Goal: Transaction & Acquisition: Purchase product/service

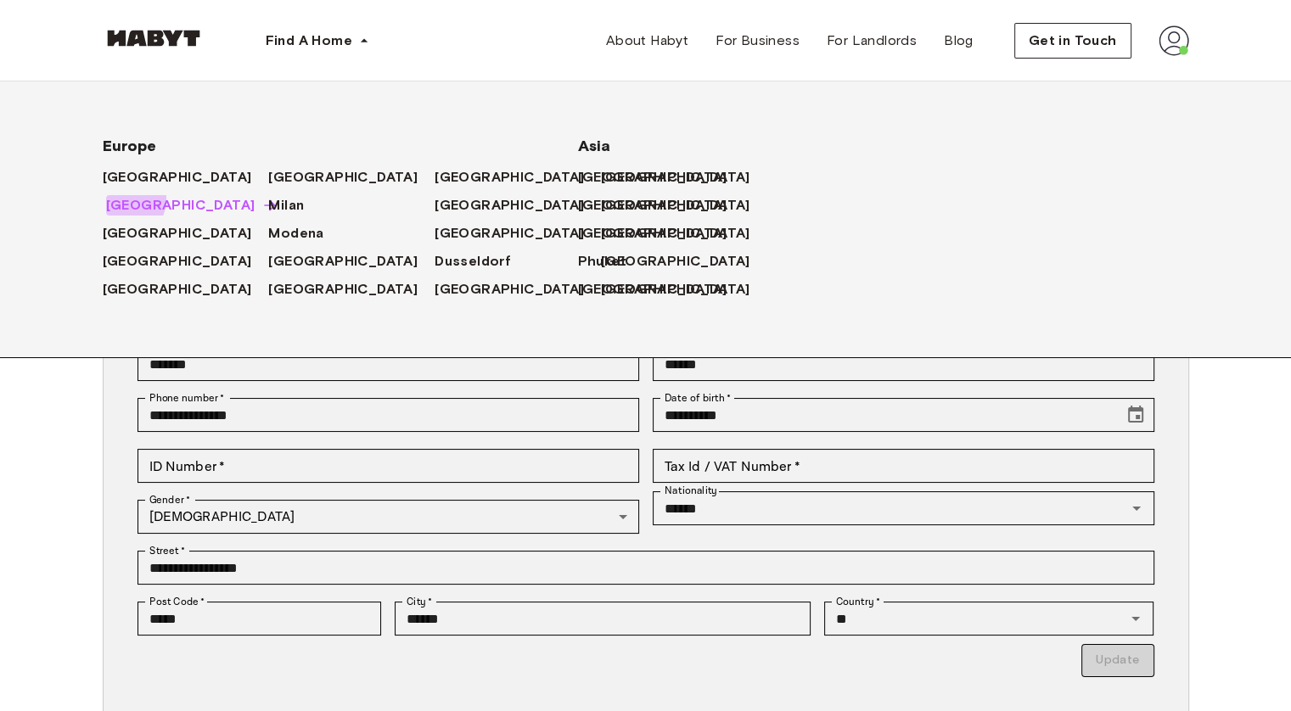
click at [119, 199] on span "[GEOGRAPHIC_DATA]" at bounding box center [180, 205] width 149 height 20
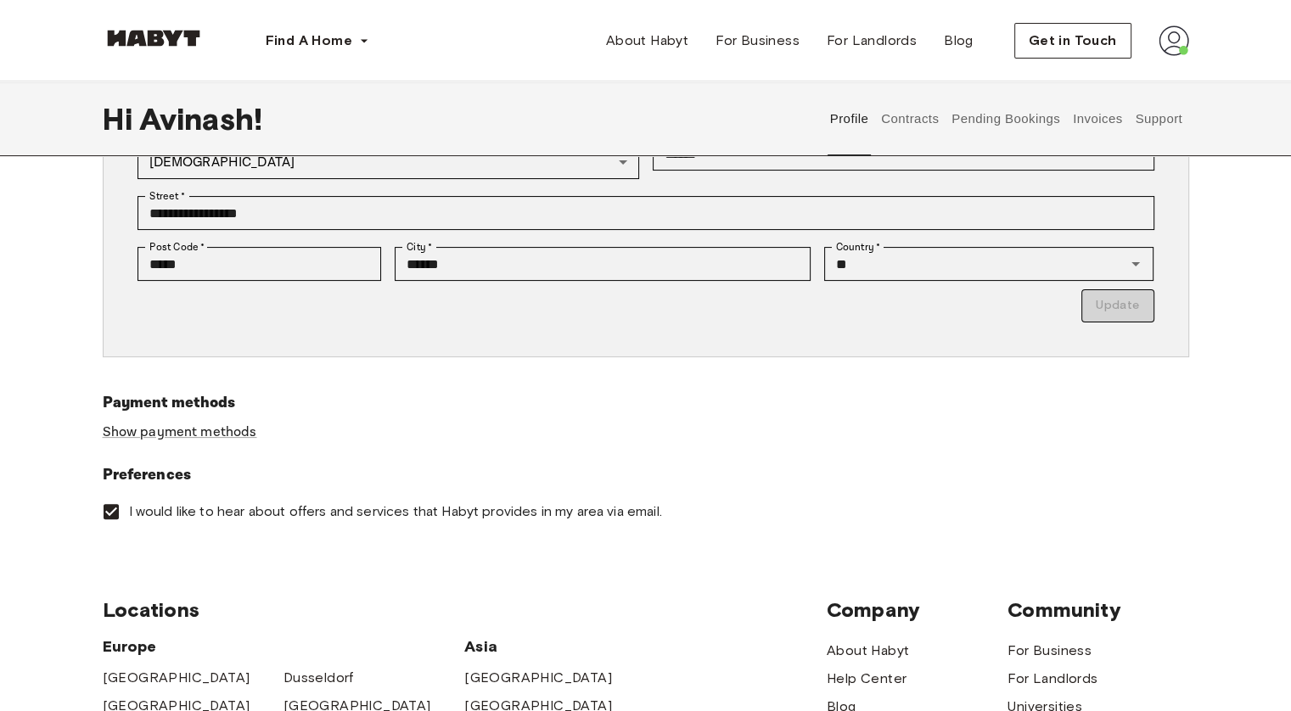
scroll to position [679, 0]
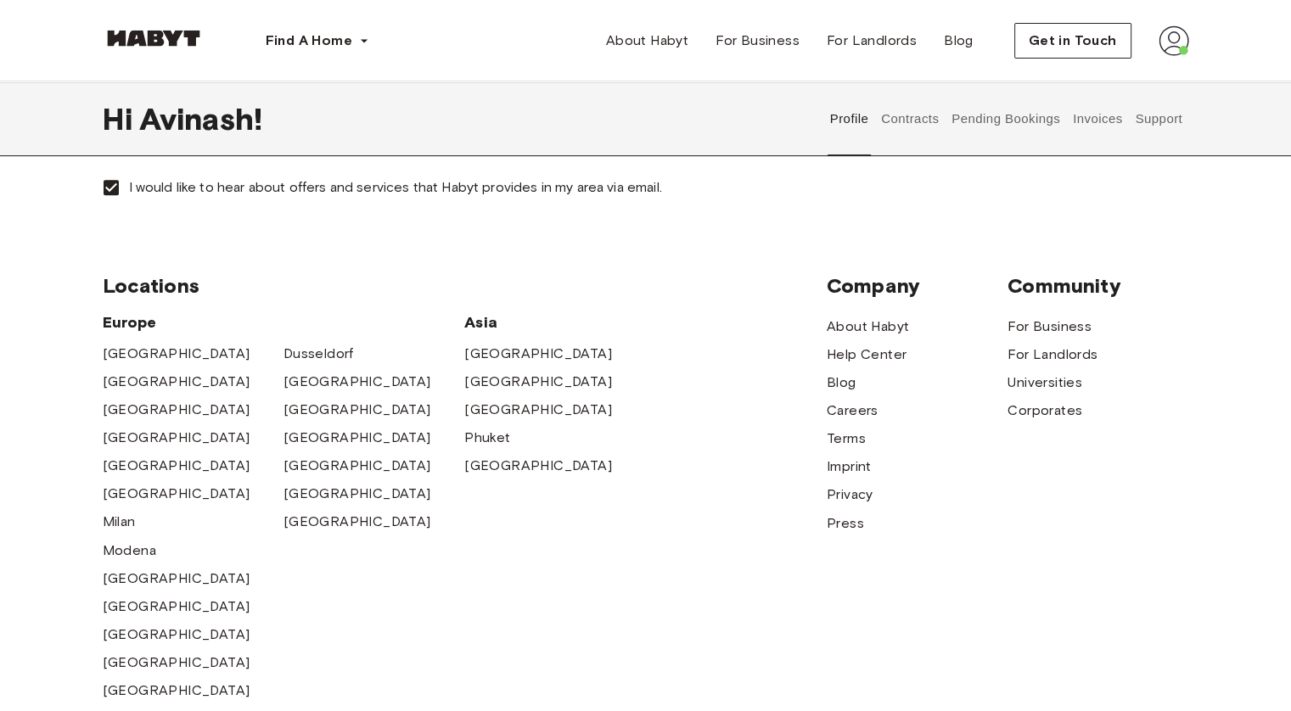
click at [932, 118] on button "Contracts" at bounding box center [910, 118] width 62 height 75
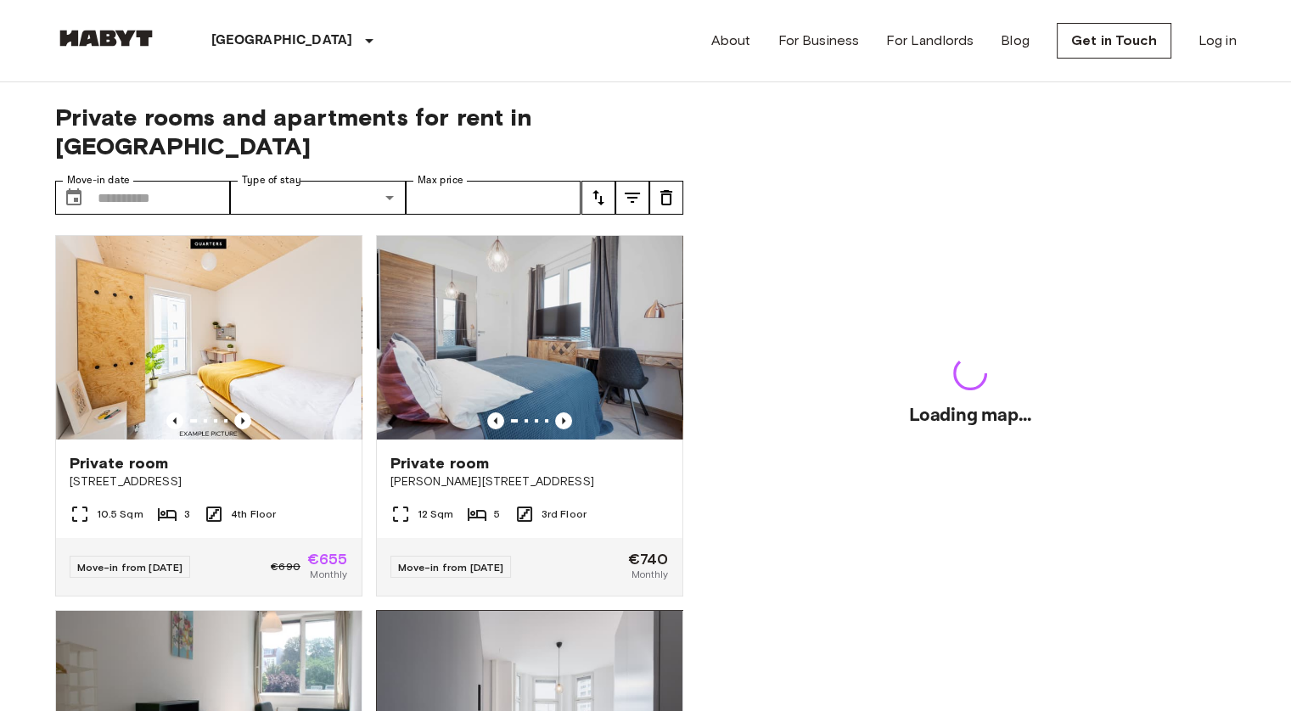
scroll to position [339, 0]
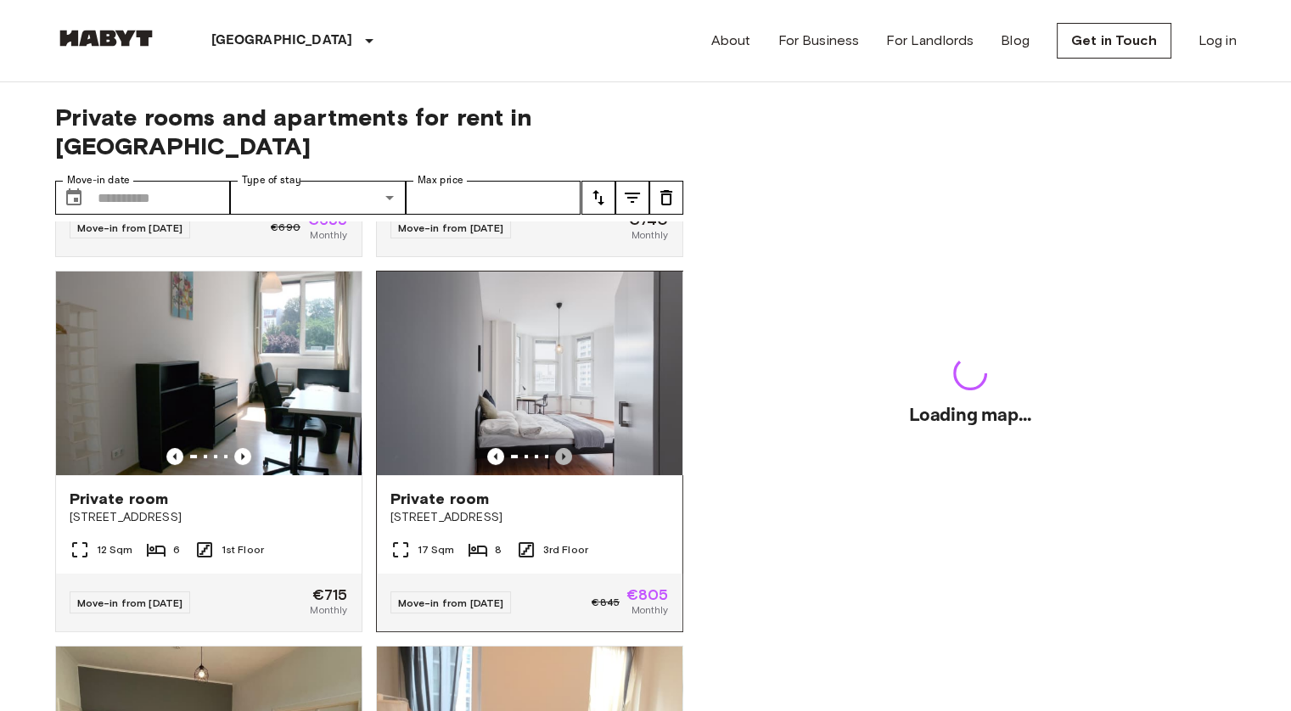
click at [556, 448] on icon "Previous image" at bounding box center [563, 456] width 17 height 17
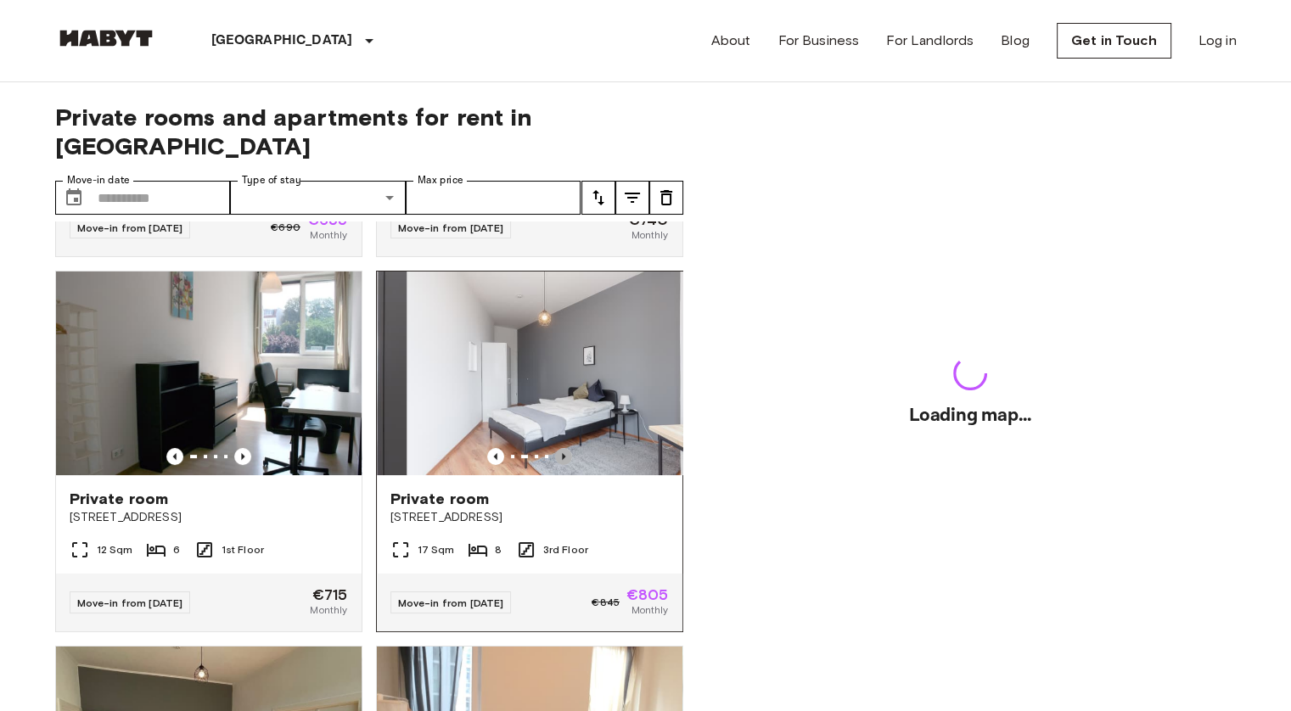
click at [556, 448] on icon "Previous image" at bounding box center [563, 456] width 17 height 17
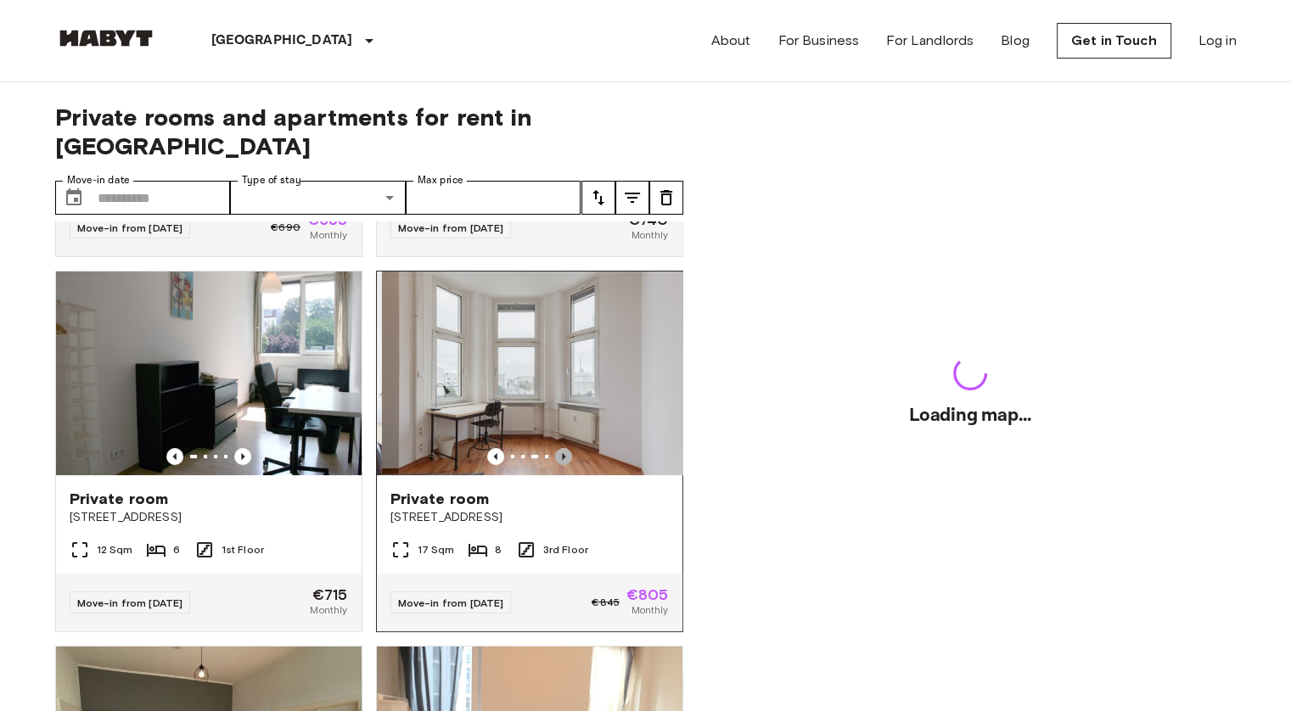
click at [556, 448] on icon "Previous image" at bounding box center [563, 456] width 17 height 17
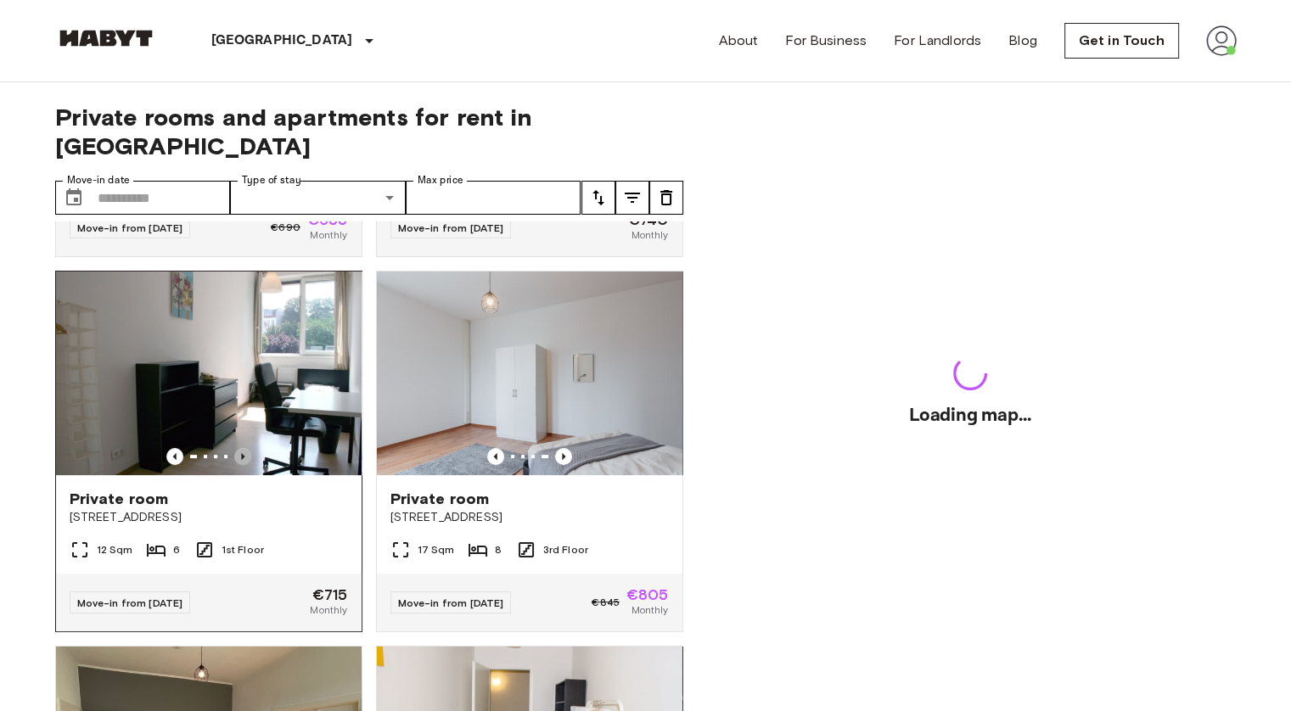
click at [242, 448] on icon "Previous image" at bounding box center [242, 456] width 17 height 17
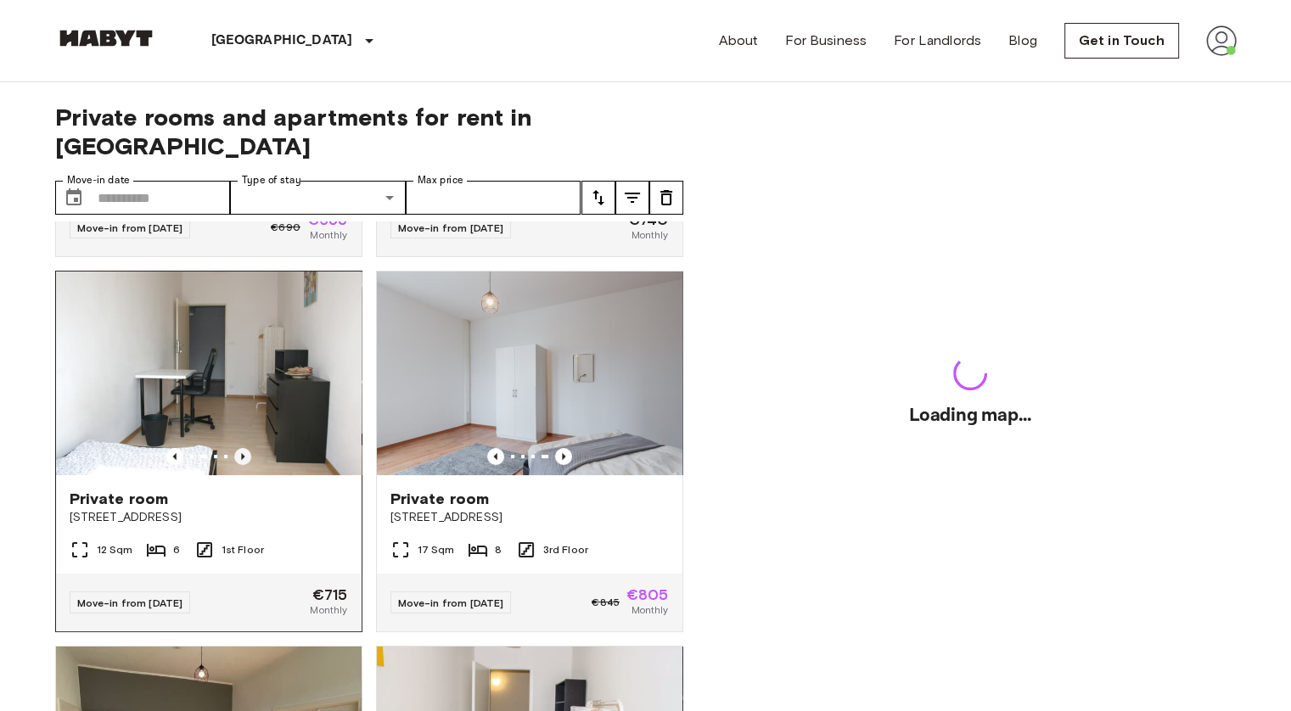
click at [242, 448] on icon "Previous image" at bounding box center [242, 456] width 17 height 17
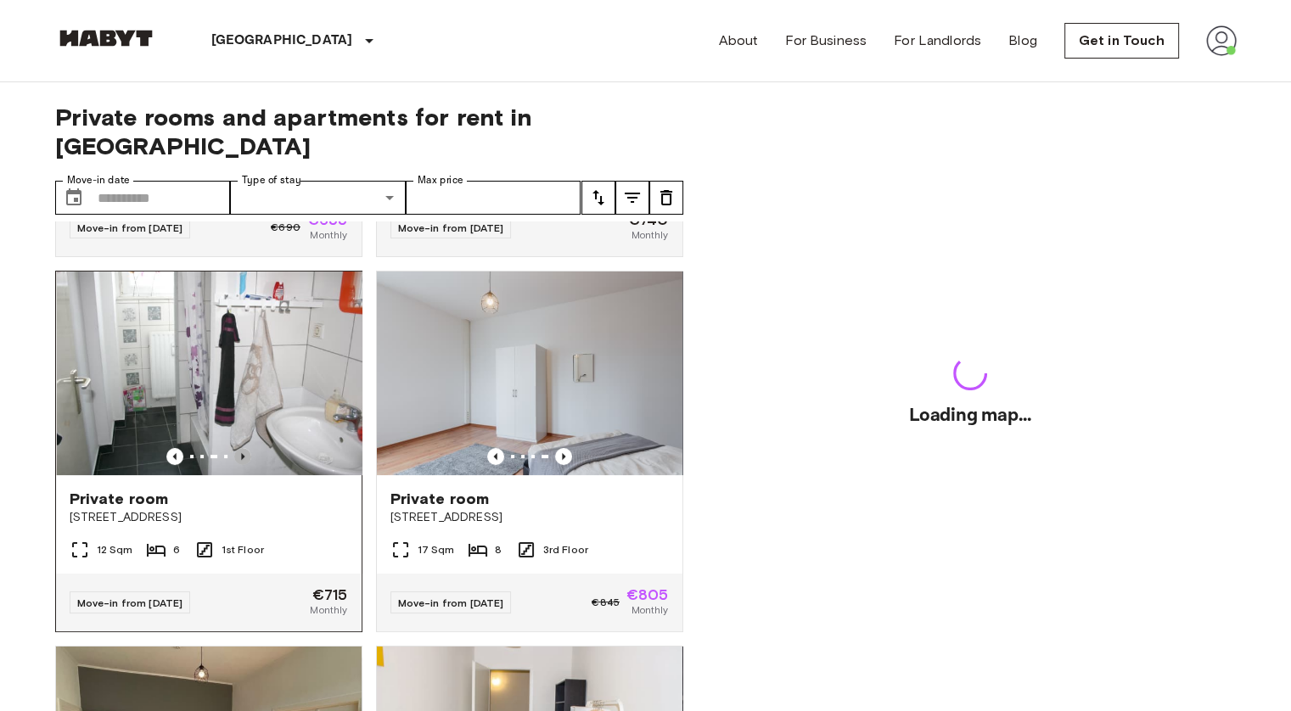
click at [242, 448] on icon "Previous image" at bounding box center [242, 456] width 17 height 17
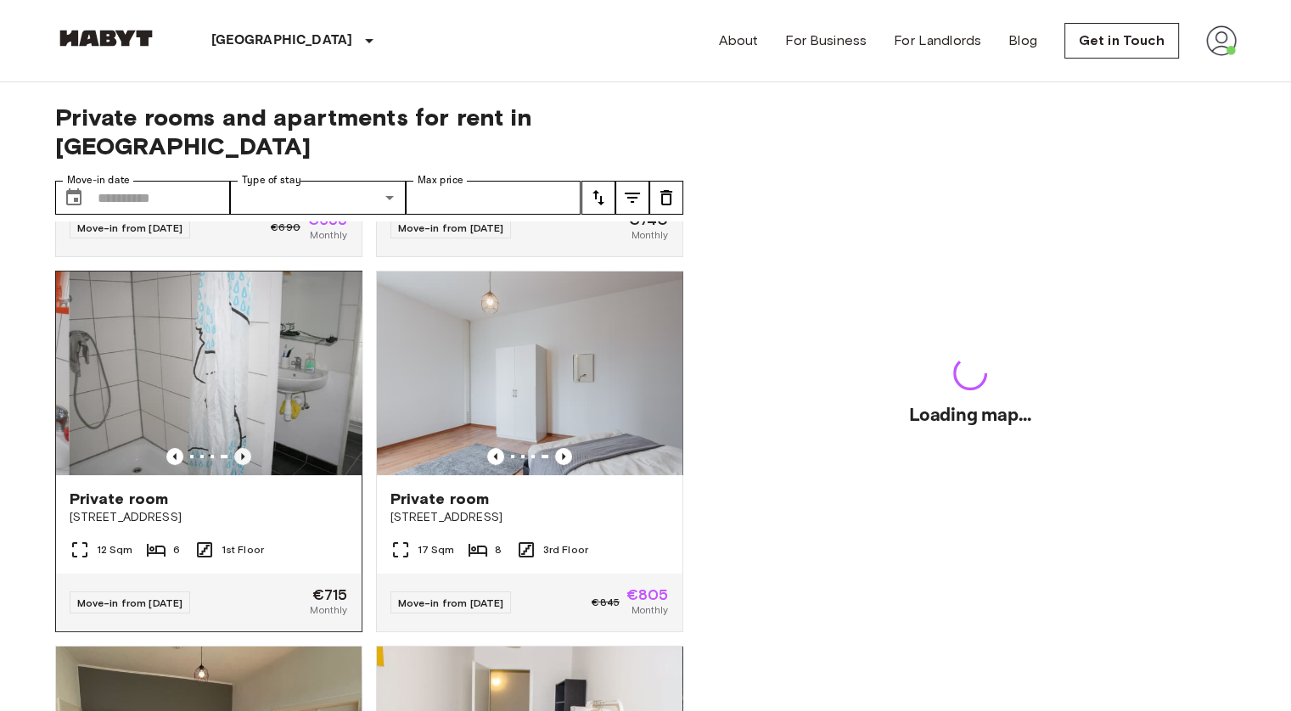
click at [242, 448] on icon "Previous image" at bounding box center [242, 456] width 17 height 17
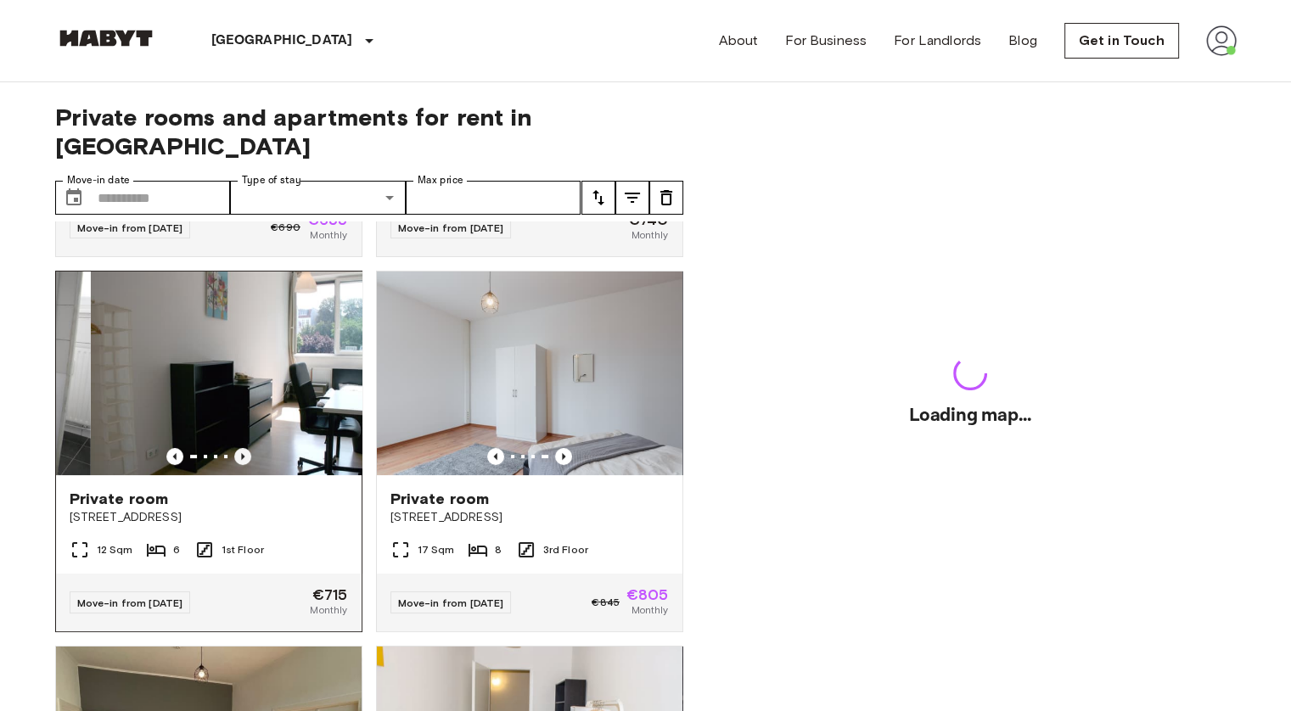
click at [242, 448] on icon "Previous image" at bounding box center [242, 456] width 17 height 17
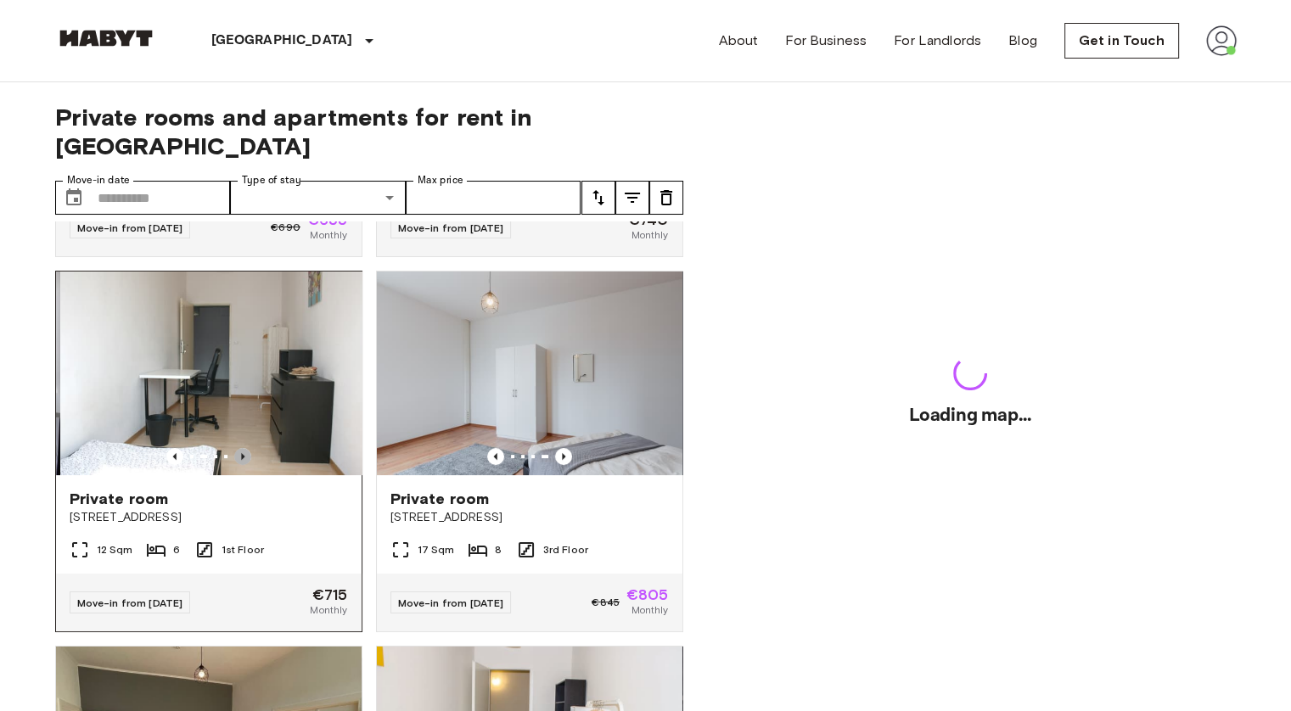
click at [242, 448] on icon "Previous image" at bounding box center [242, 456] width 17 height 17
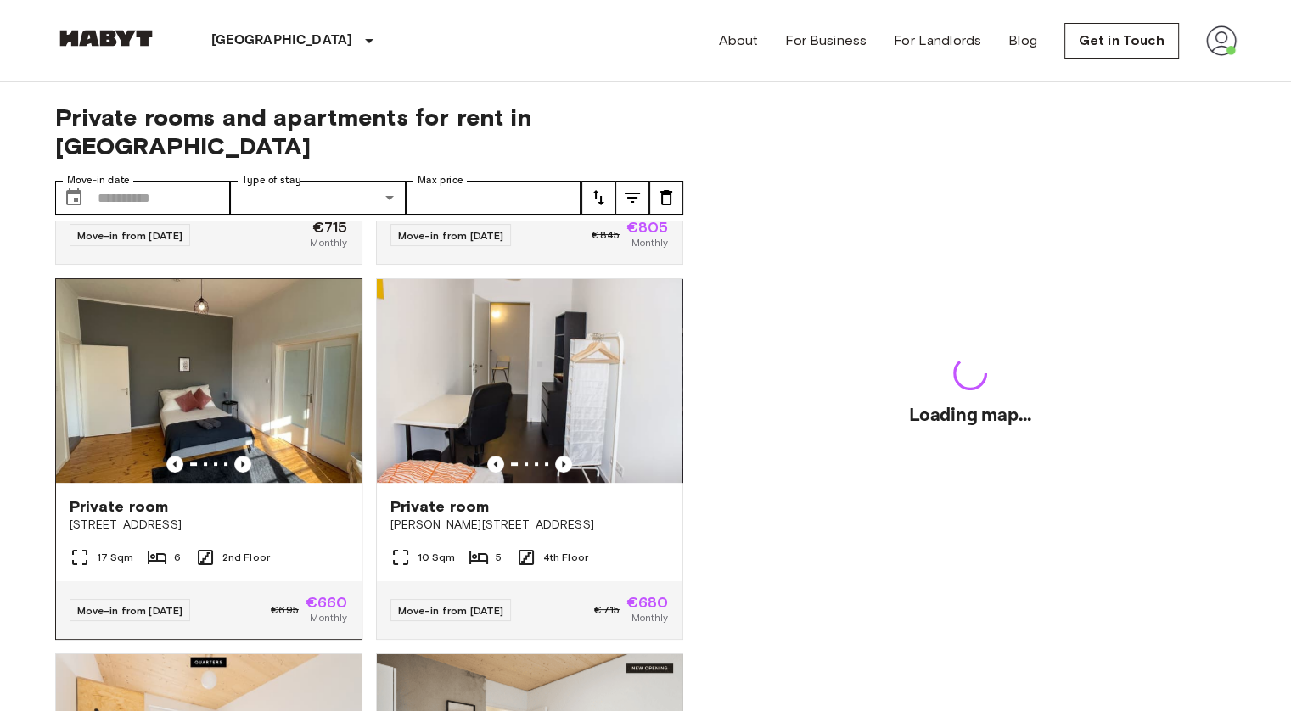
scroll to position [679, 0]
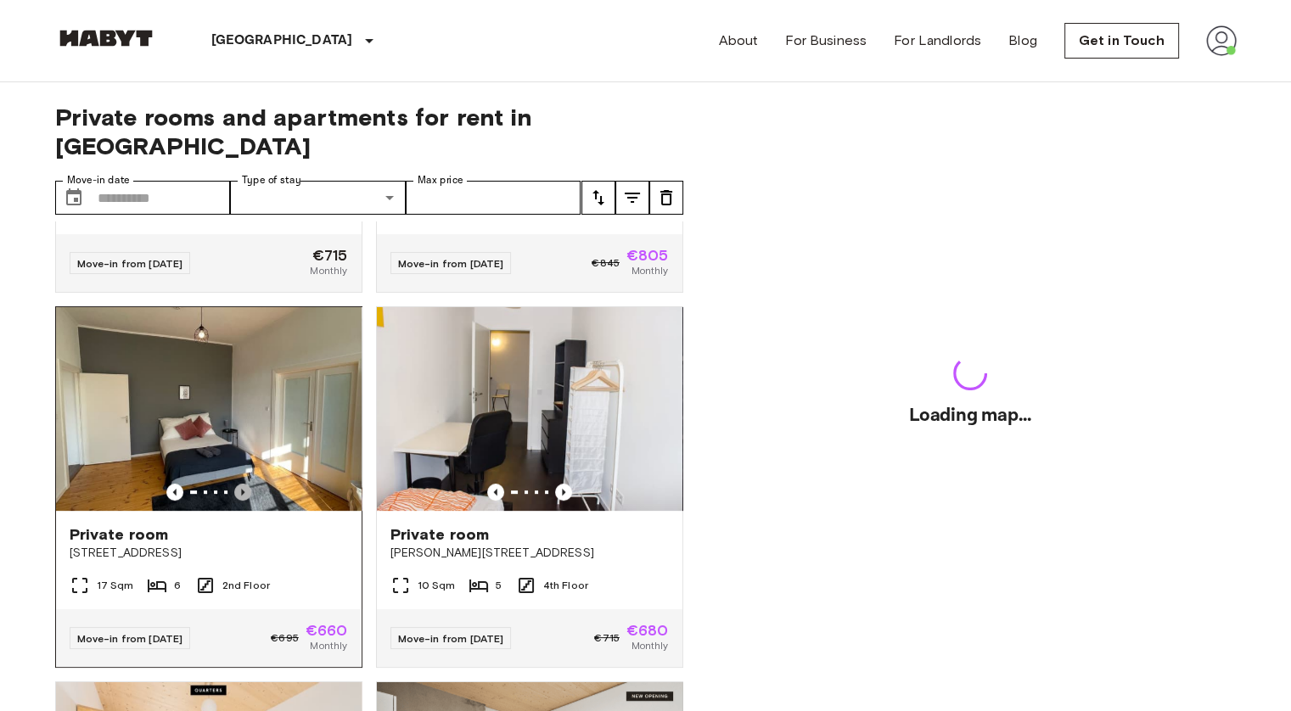
click at [234, 484] on icon "Previous image" at bounding box center [242, 492] width 17 height 17
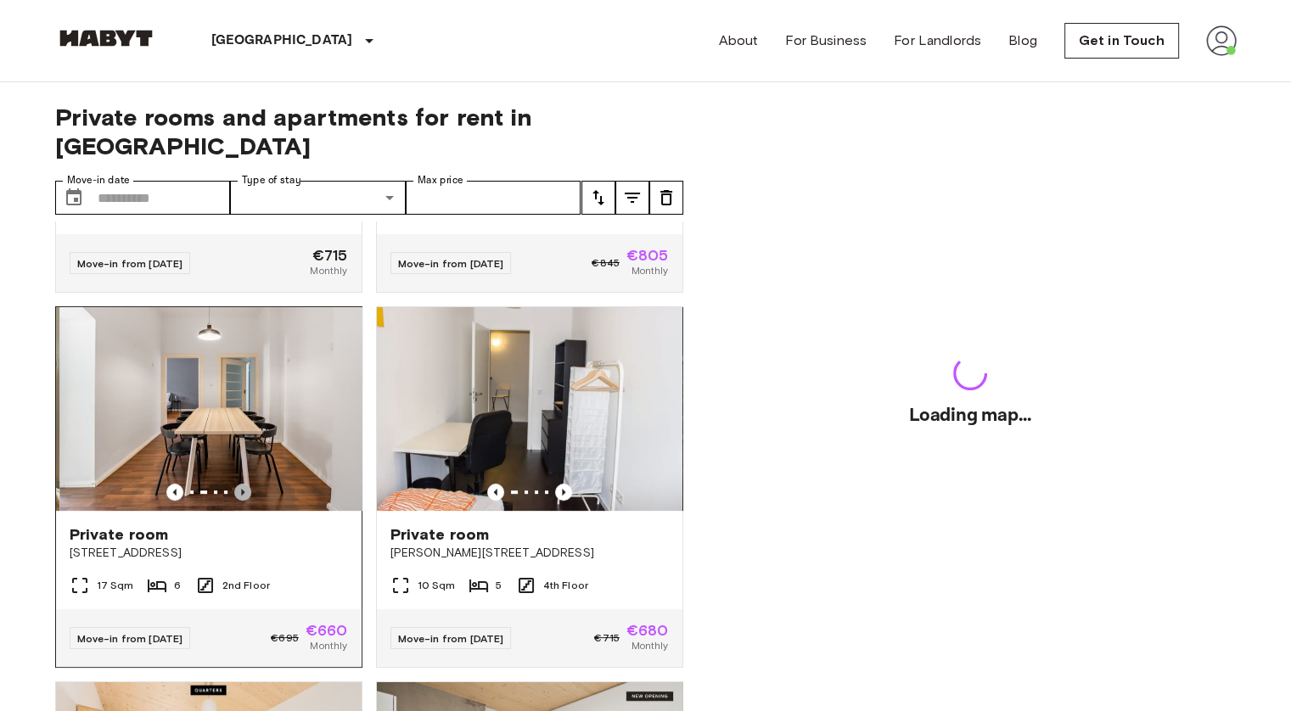
click at [234, 484] on icon "Previous image" at bounding box center [242, 492] width 17 height 17
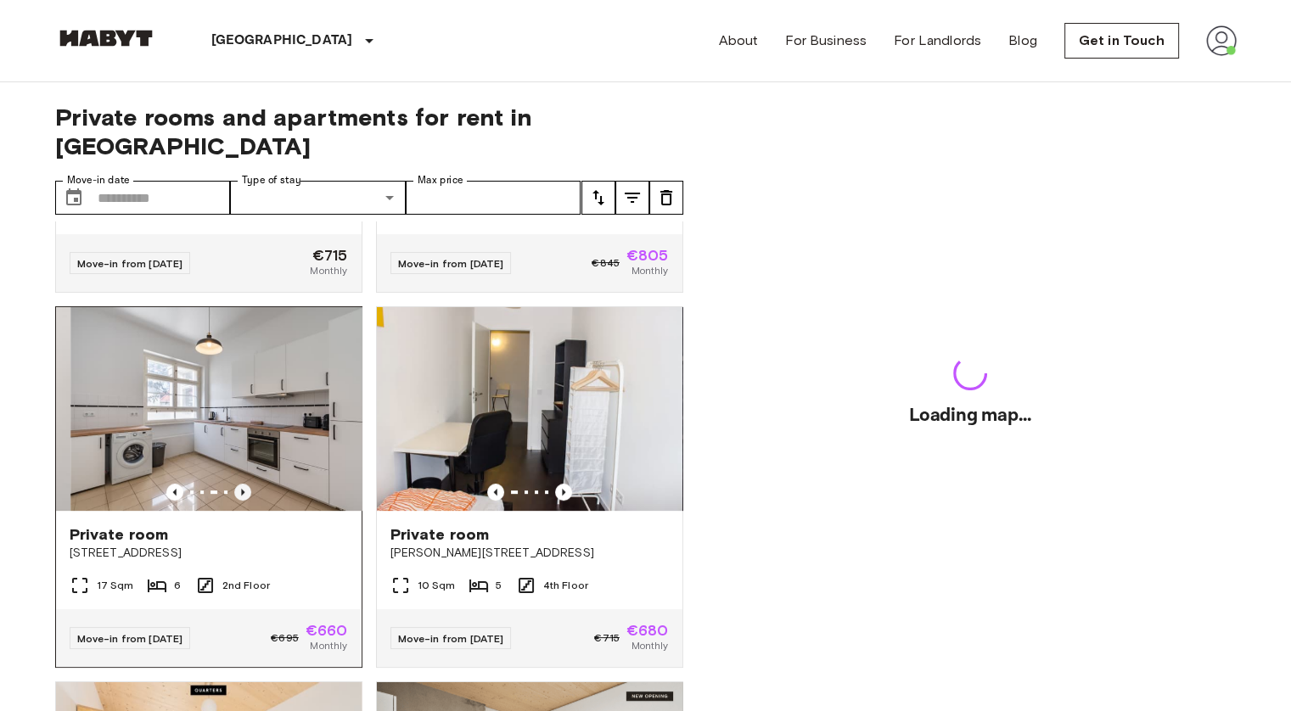
click at [234, 484] on icon "Previous image" at bounding box center [242, 492] width 17 height 17
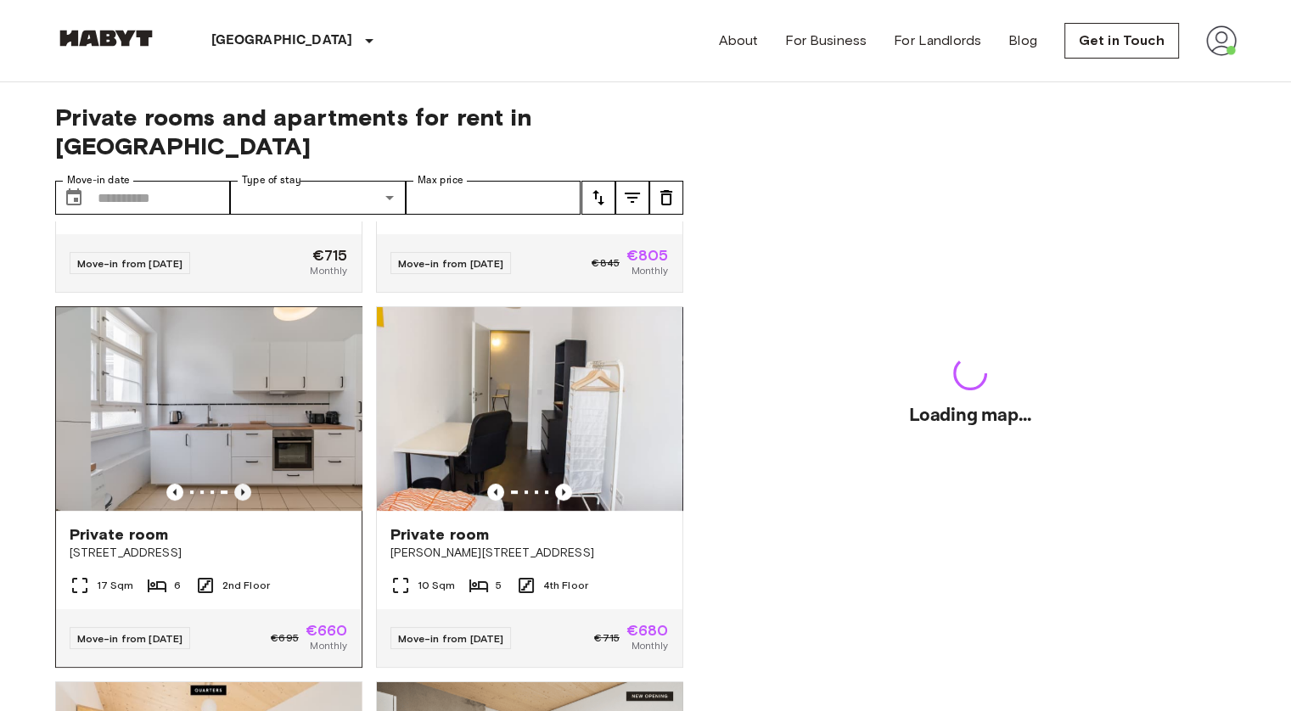
click at [234, 484] on icon "Previous image" at bounding box center [242, 492] width 17 height 17
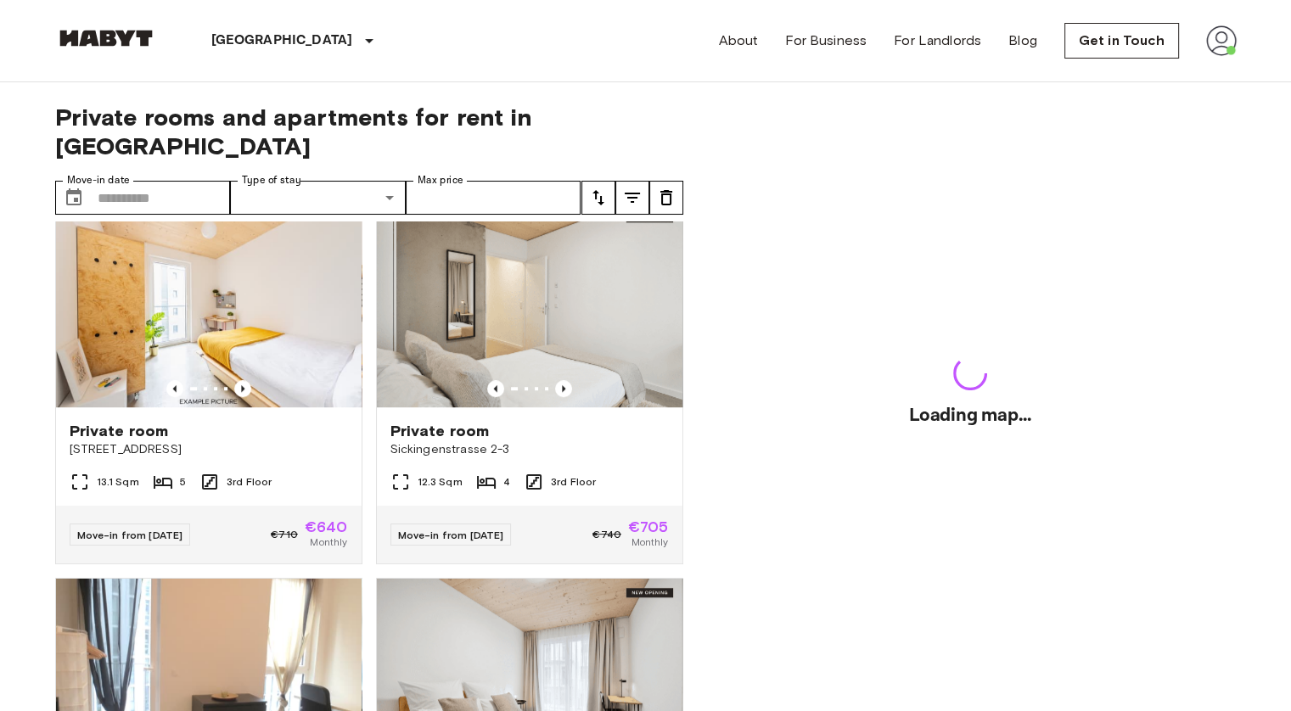
scroll to position [1188, 0]
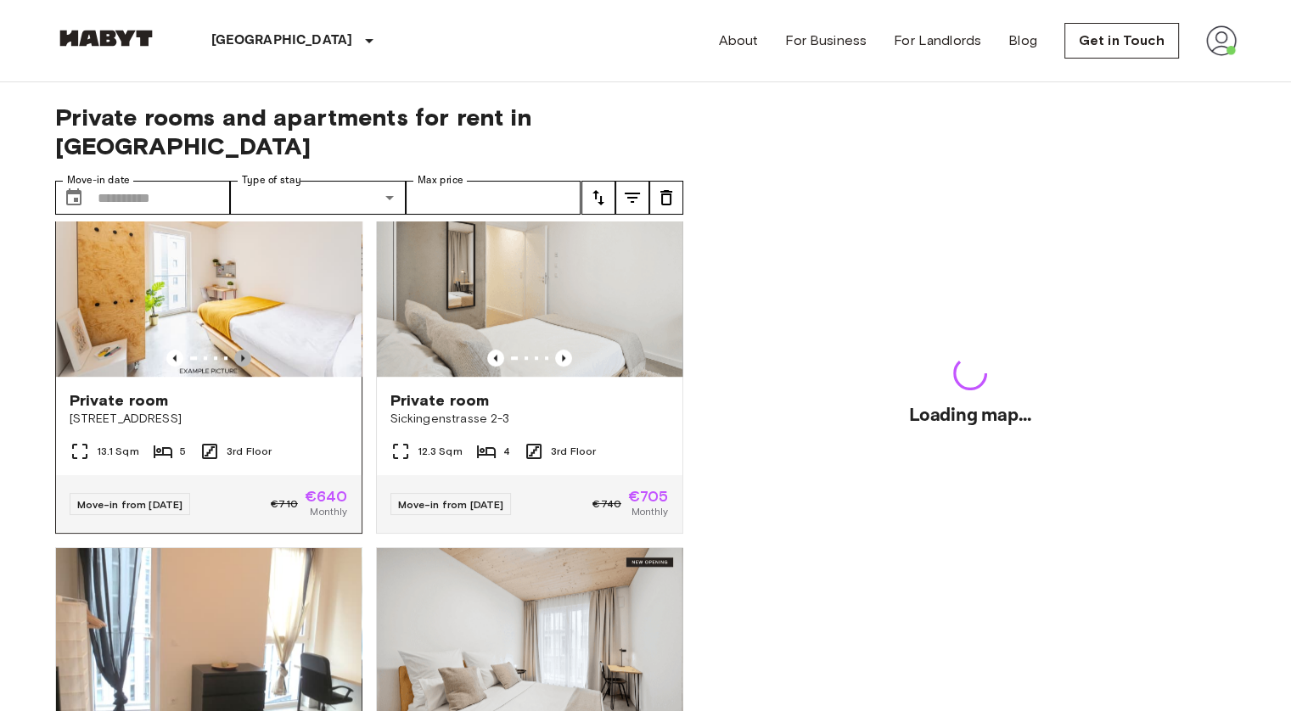
click at [234, 350] on icon "Previous image" at bounding box center [242, 358] width 17 height 17
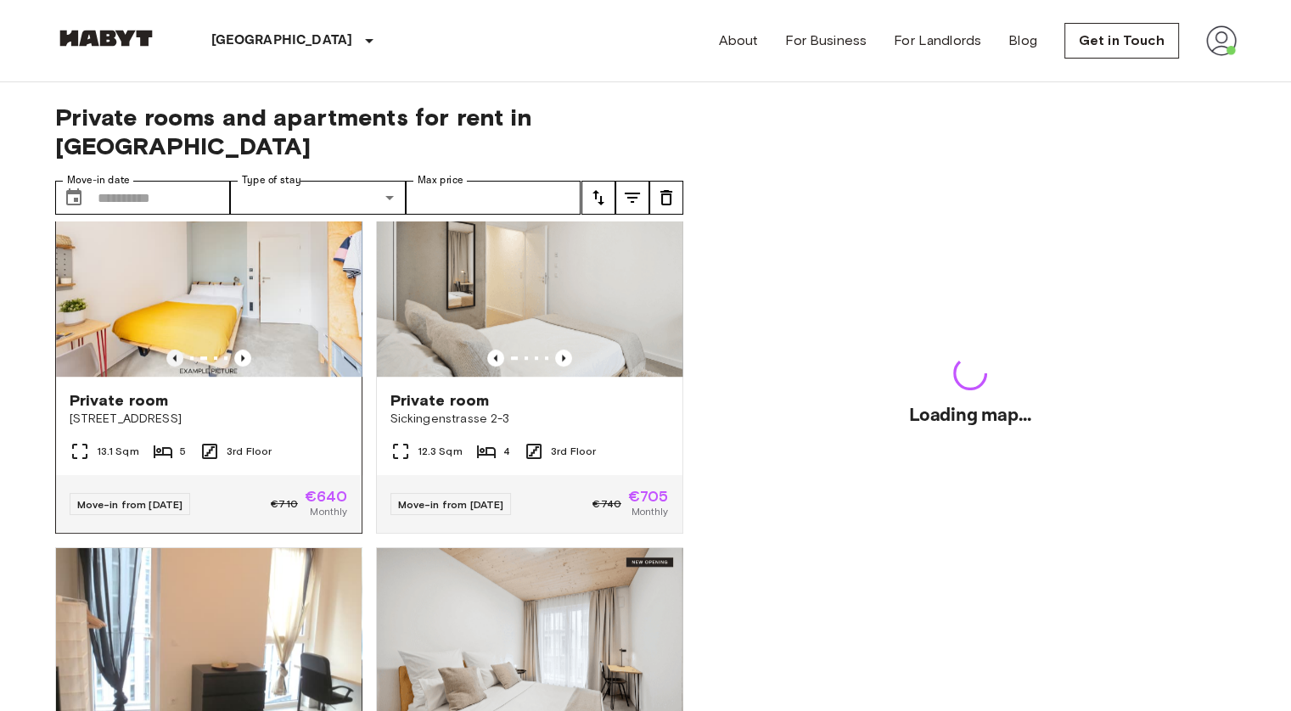
click at [176, 350] on icon "Previous image" at bounding box center [174, 358] width 17 height 17
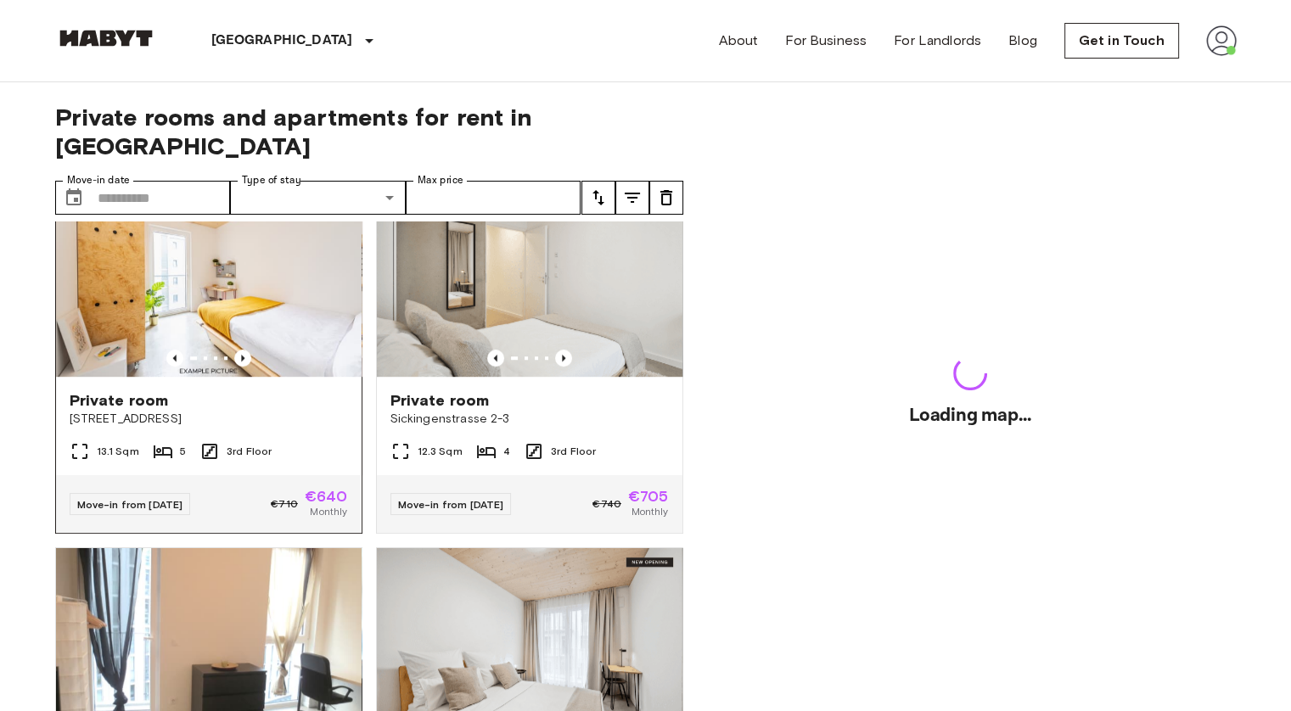
click at [238, 360] on img at bounding box center [208, 275] width 305 height 204
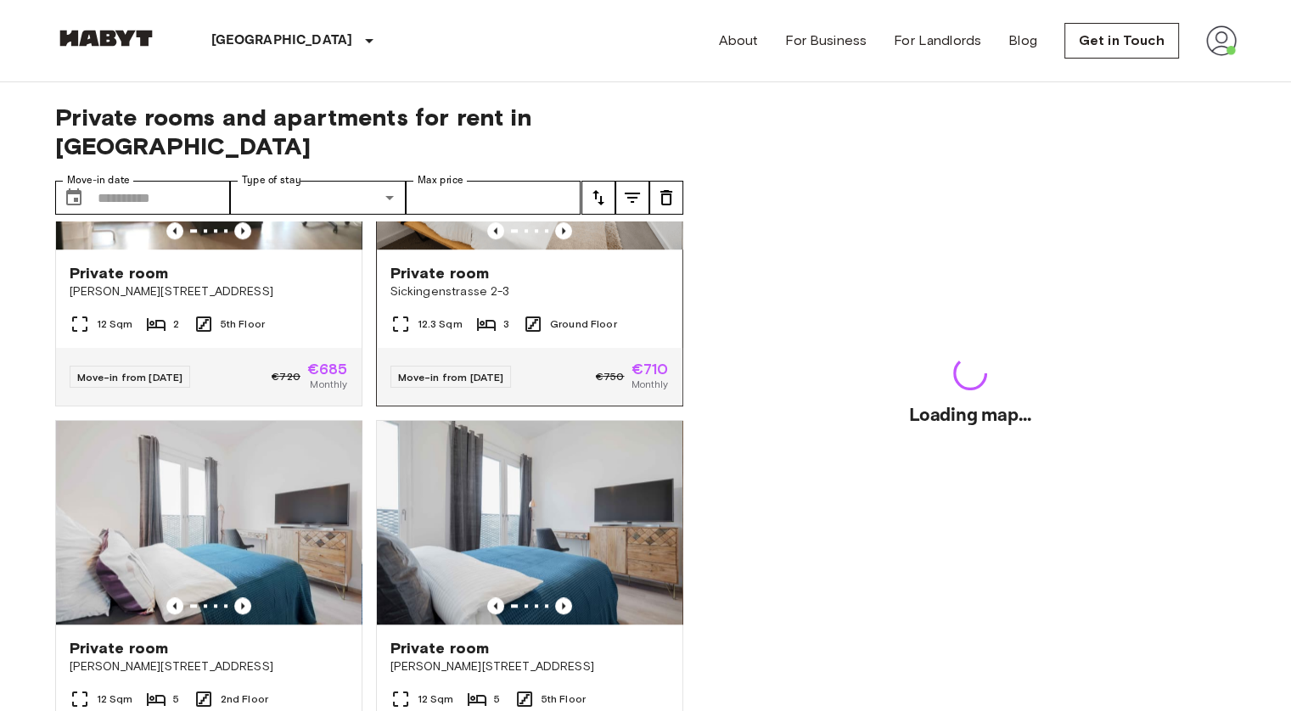
scroll to position [1867, 0]
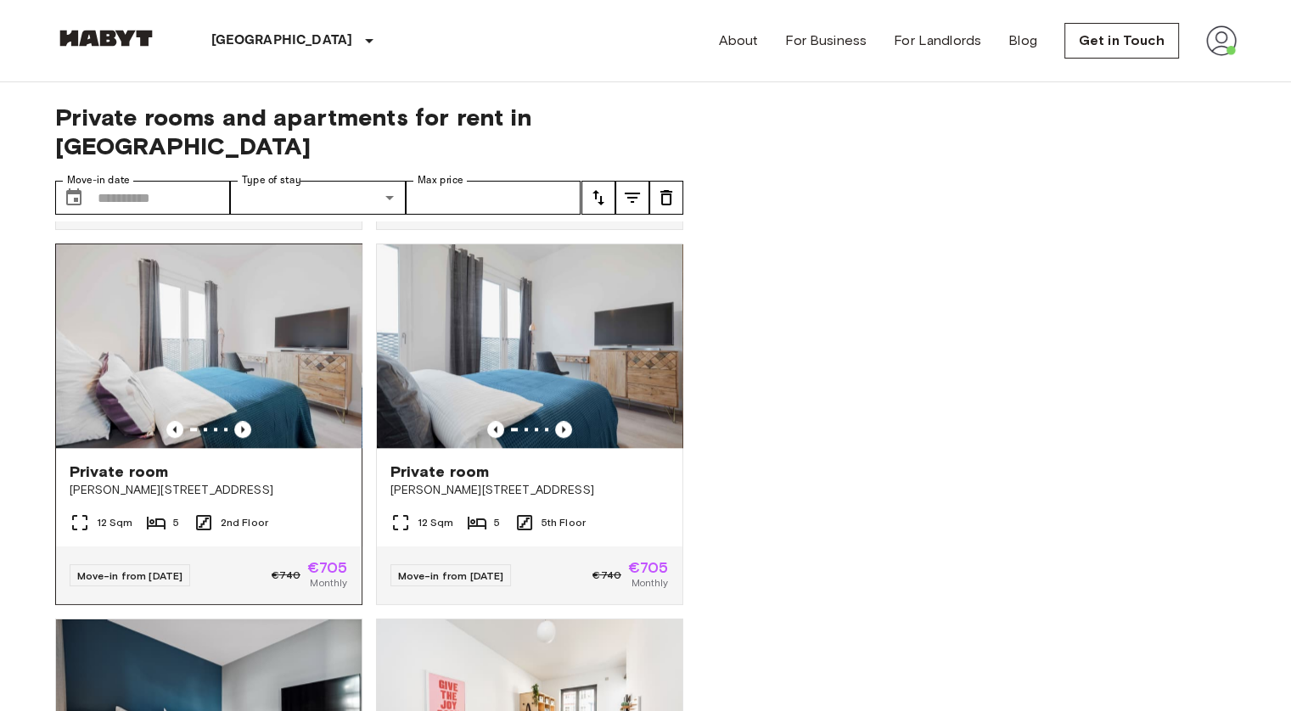
click at [205, 376] on img at bounding box center [208, 346] width 305 height 204
click at [332, 448] on img at bounding box center [208, 346] width 305 height 204
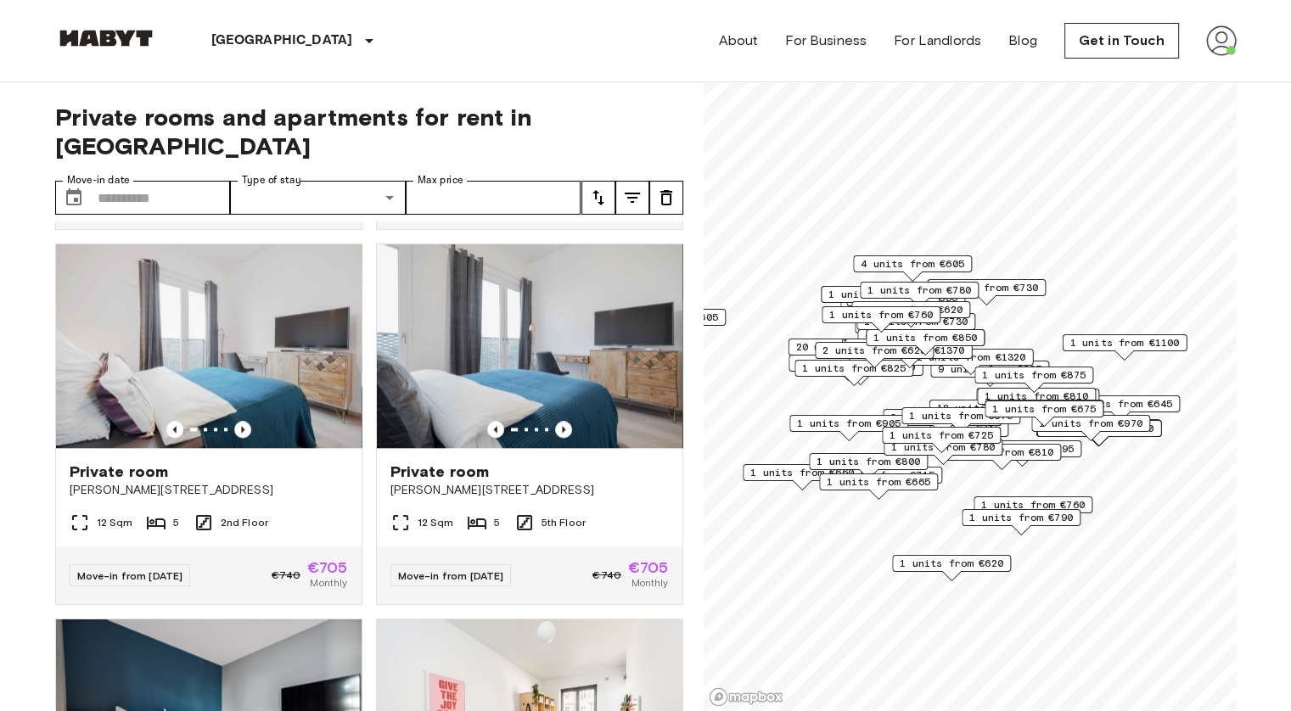
click at [1222, 45] on img at bounding box center [1221, 40] width 31 height 31
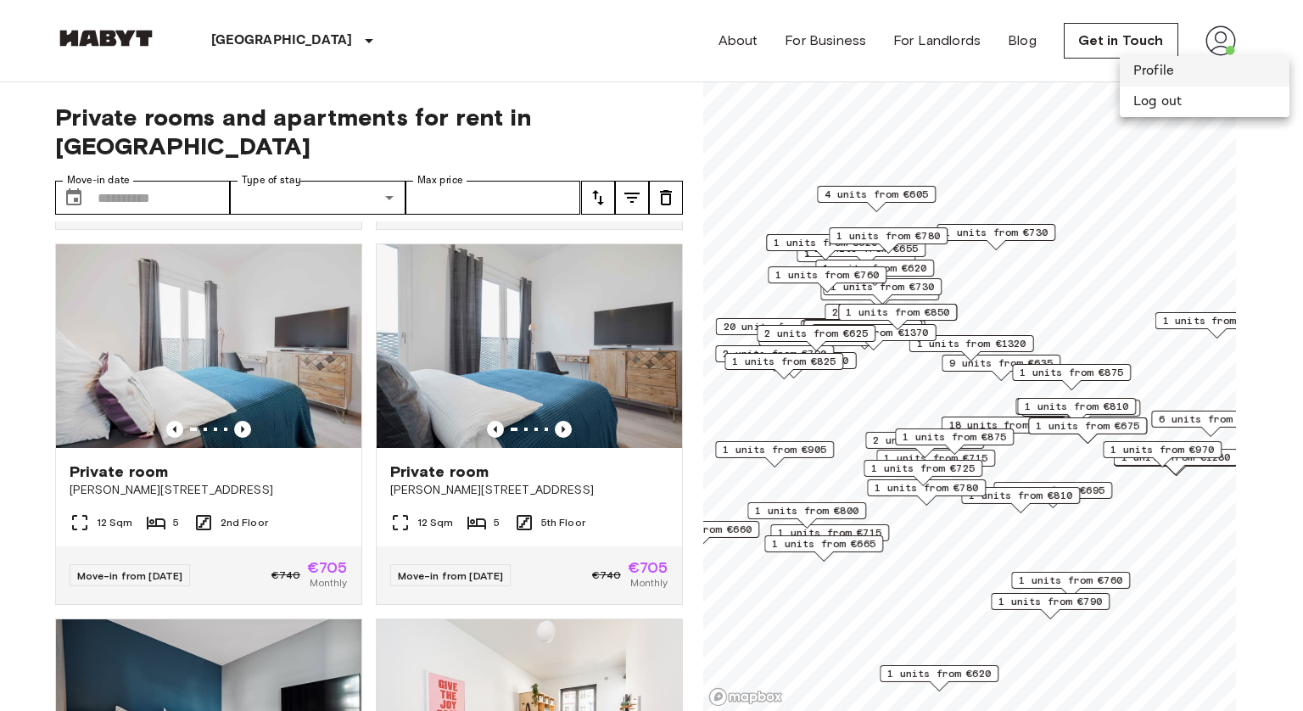
click at [1212, 77] on li "Profile" at bounding box center [1205, 71] width 170 height 31
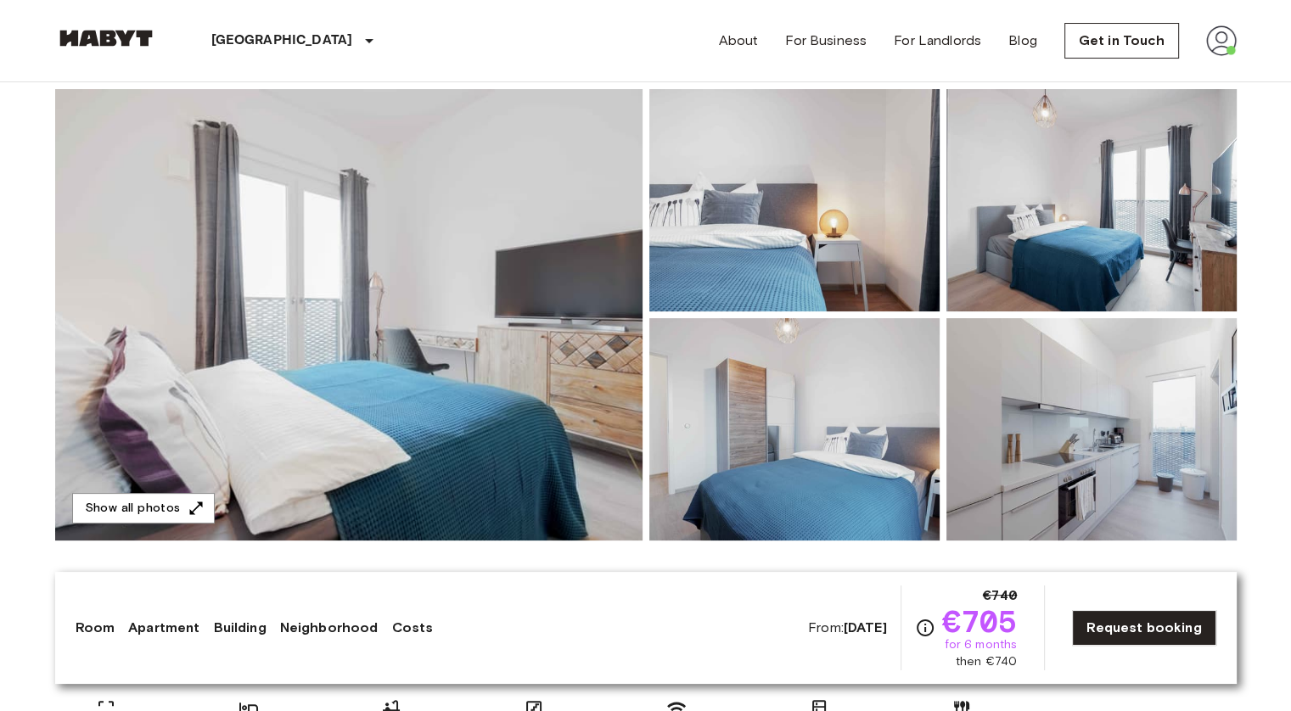
scroll to position [170, 0]
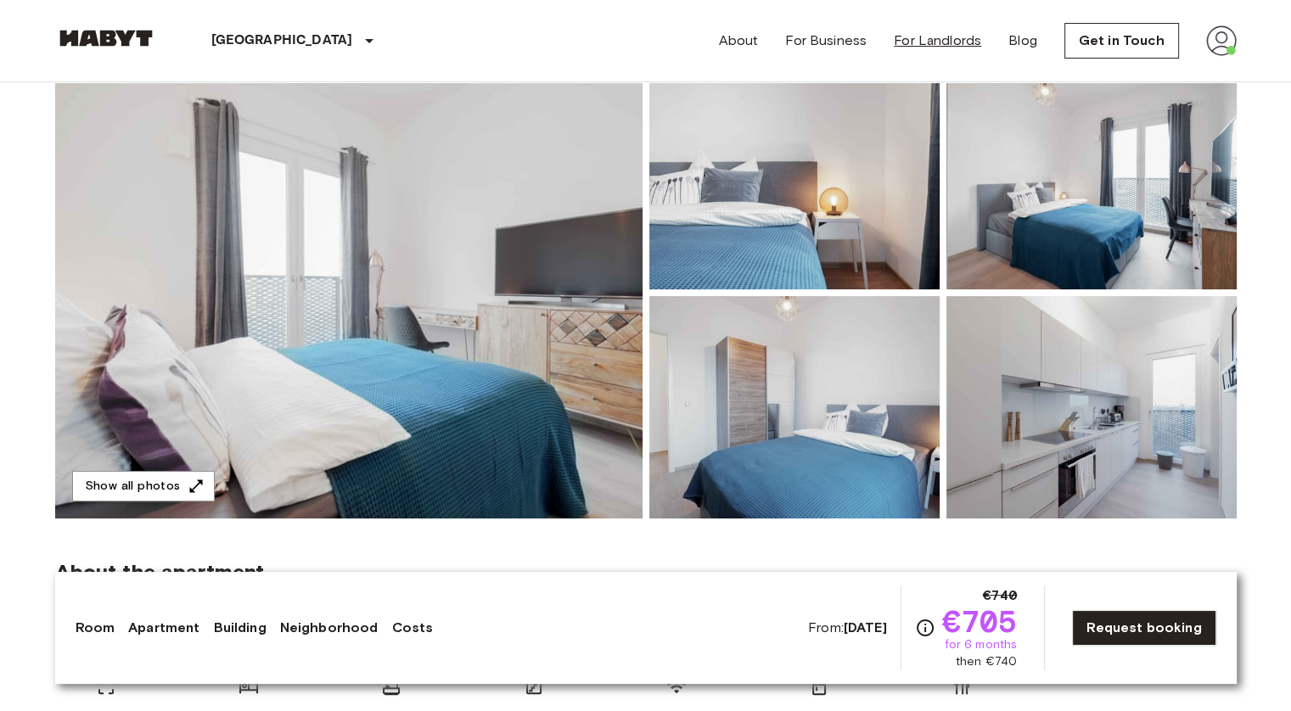
click at [919, 43] on link "For Landlords" at bounding box center [936, 41] width 87 height 20
click at [1210, 40] on img at bounding box center [1221, 40] width 31 height 31
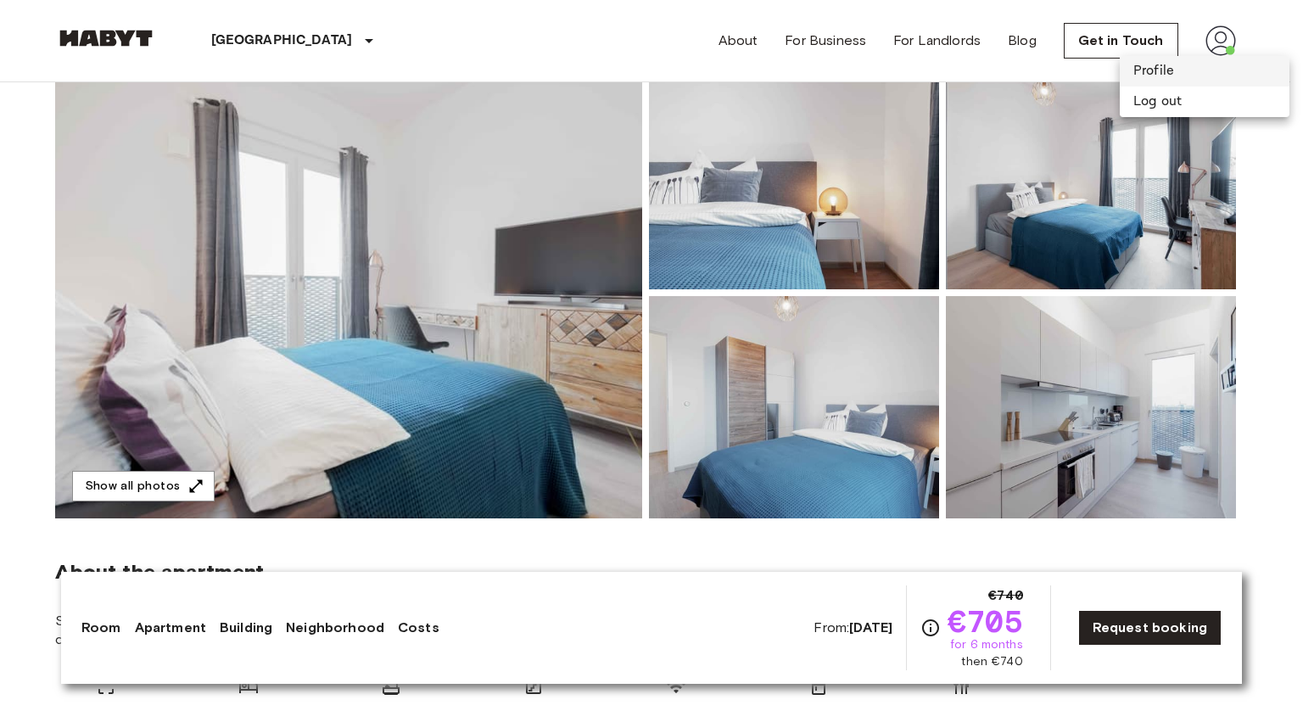
click at [1181, 70] on li "Profile" at bounding box center [1205, 71] width 170 height 31
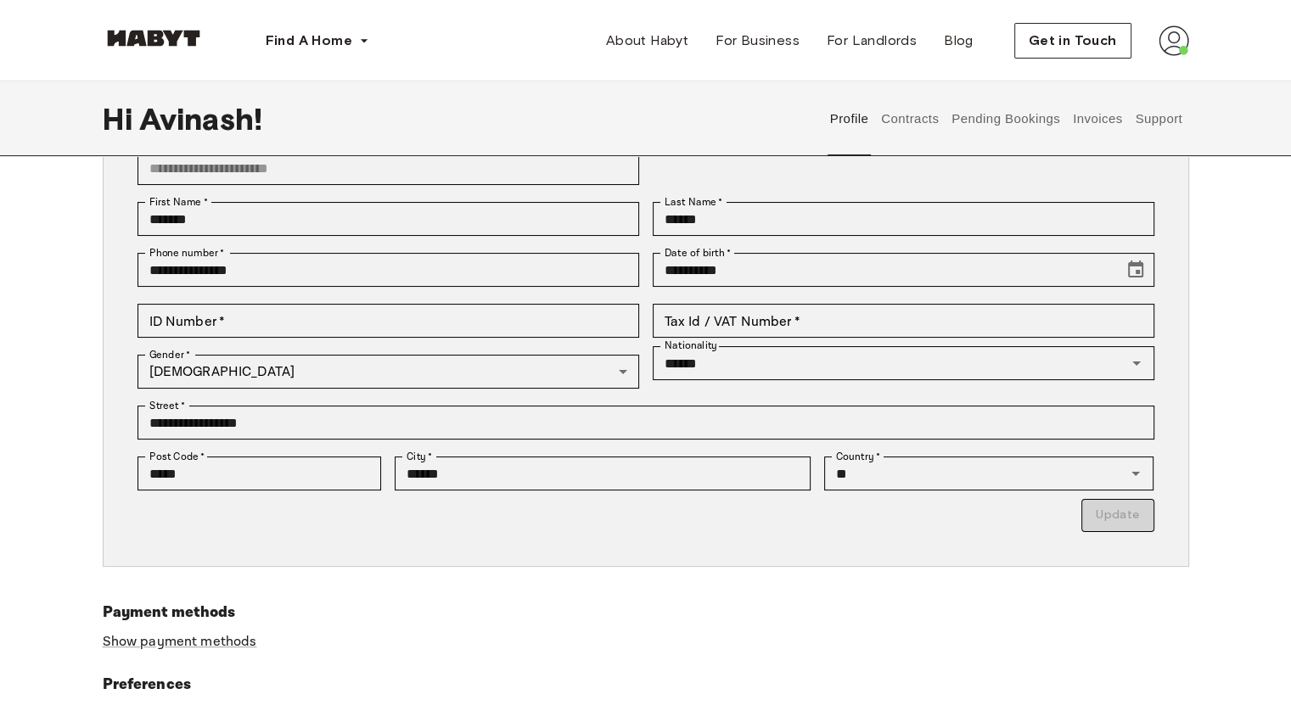
scroll to position [170, 0]
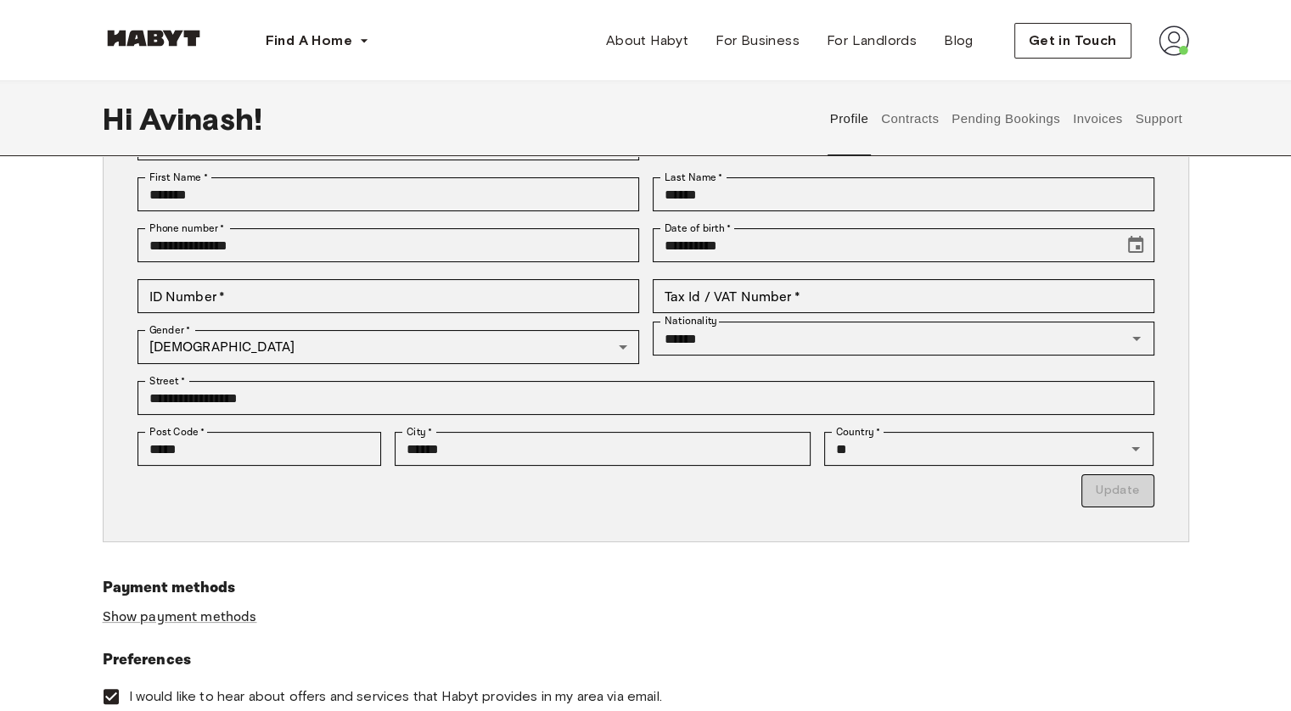
click at [1125, 490] on p "Update" at bounding box center [645, 490] width 1016 height 33
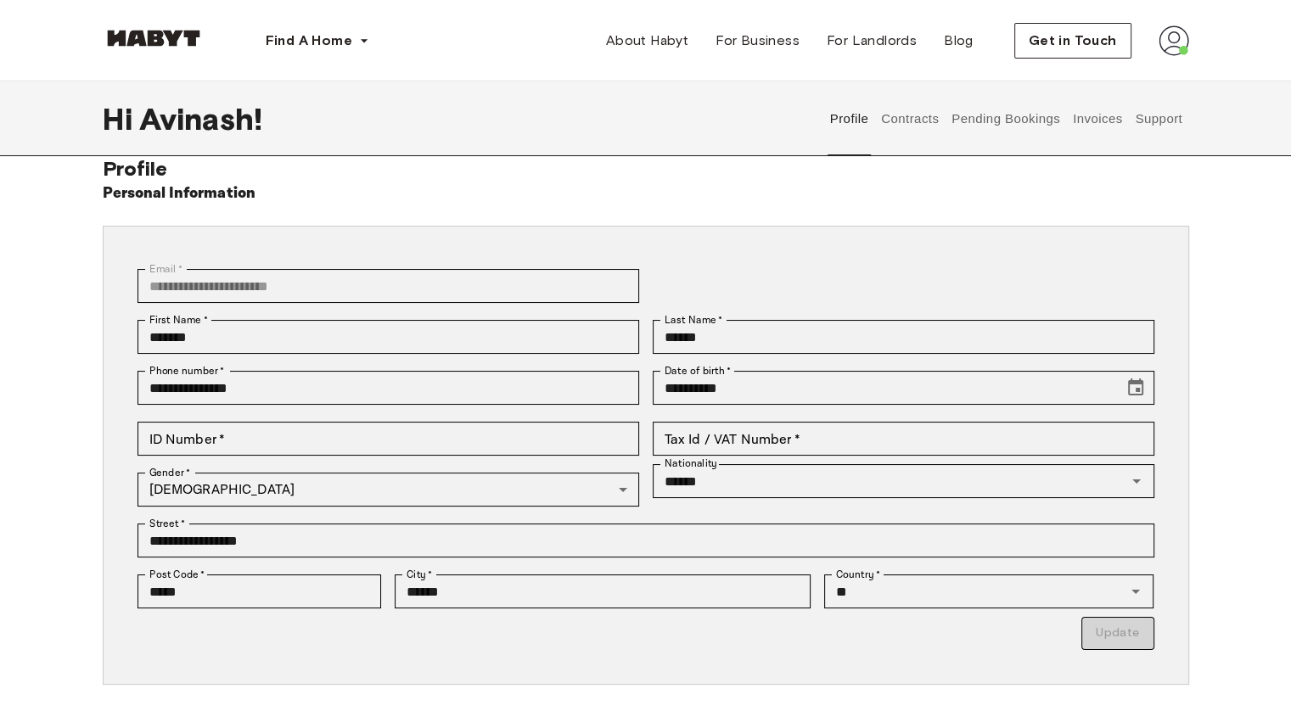
scroll to position [0, 0]
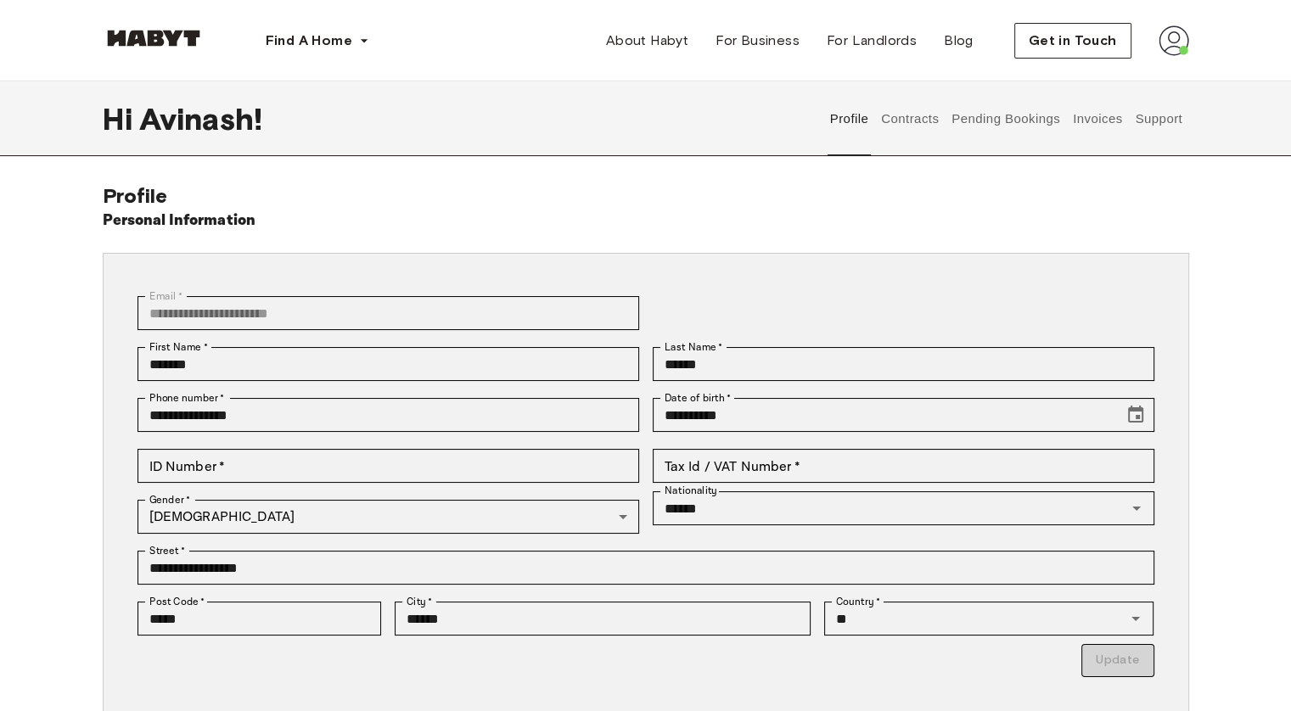
click at [895, 118] on button "Contracts" at bounding box center [910, 118] width 62 height 75
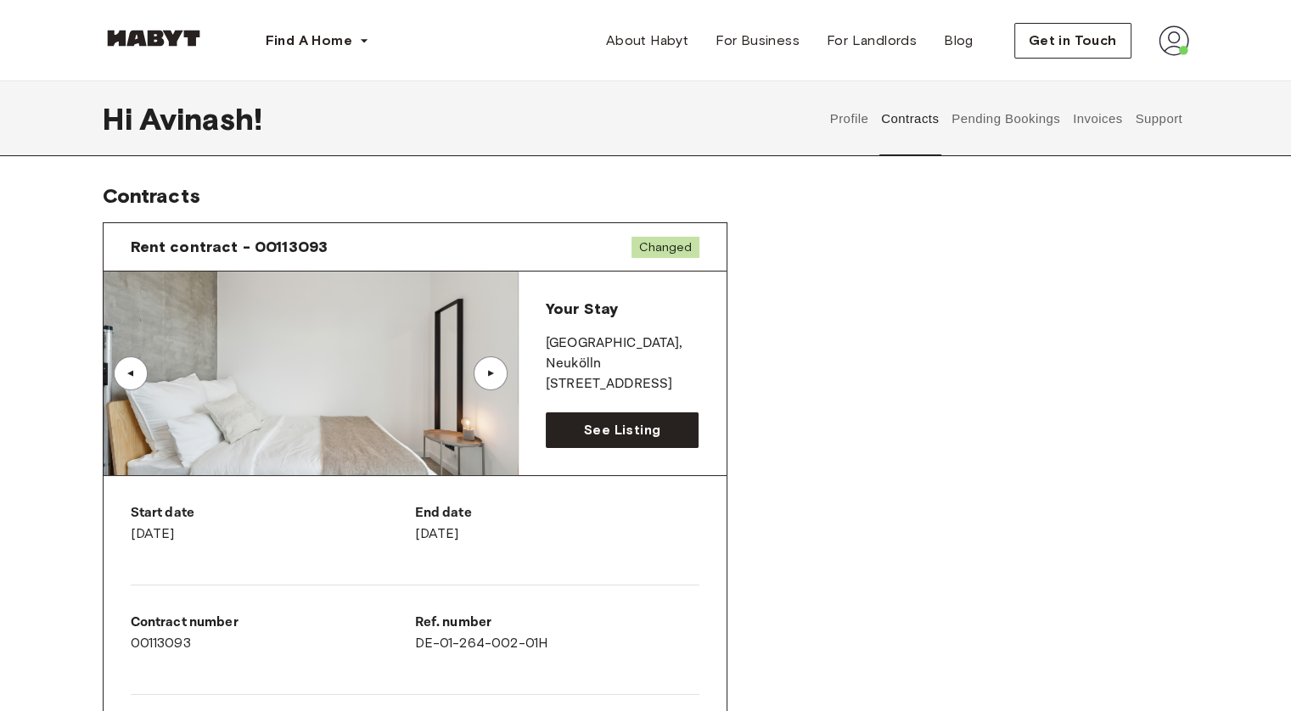
click at [407, 375] on img at bounding box center [311, 374] width 414 height 204
click at [344, 406] on img at bounding box center [311, 374] width 414 height 204
click at [601, 438] on span "See Listing" at bounding box center [622, 430] width 76 height 20
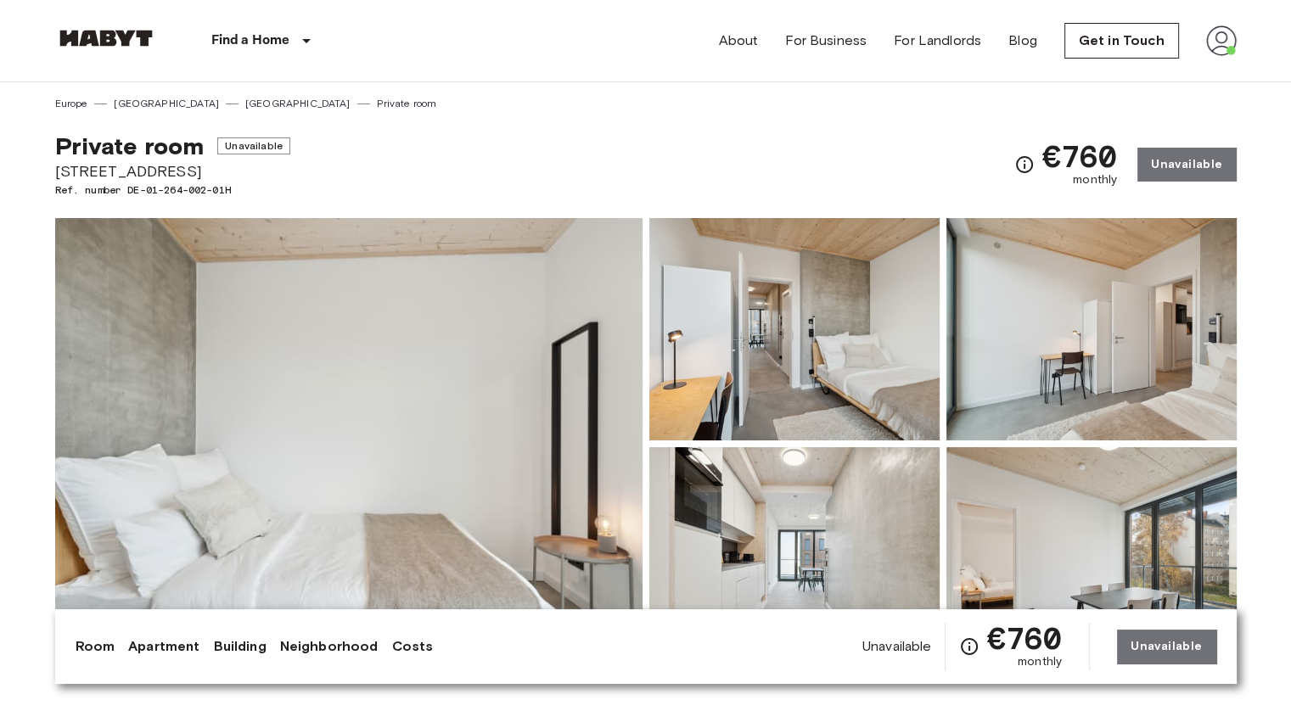
click at [266, 225] on img at bounding box center [348, 443] width 587 height 451
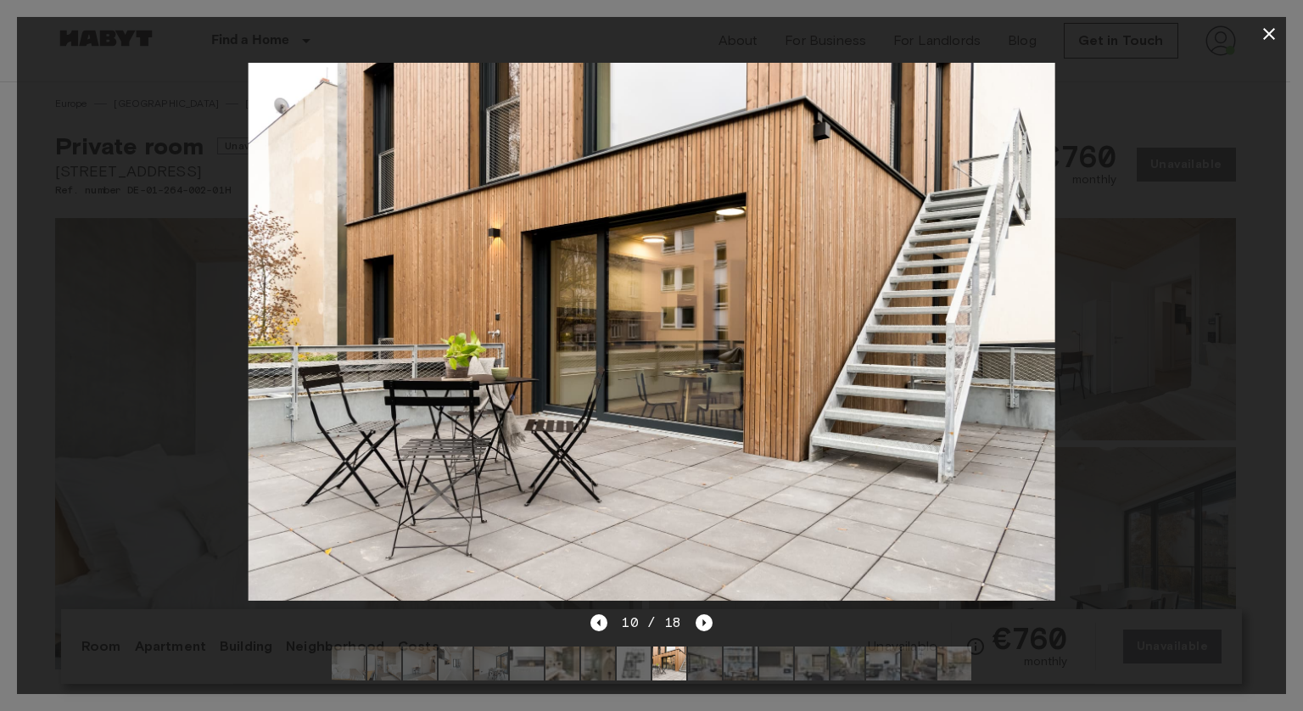
click at [1258, 47] on button "button" at bounding box center [1269, 34] width 34 height 34
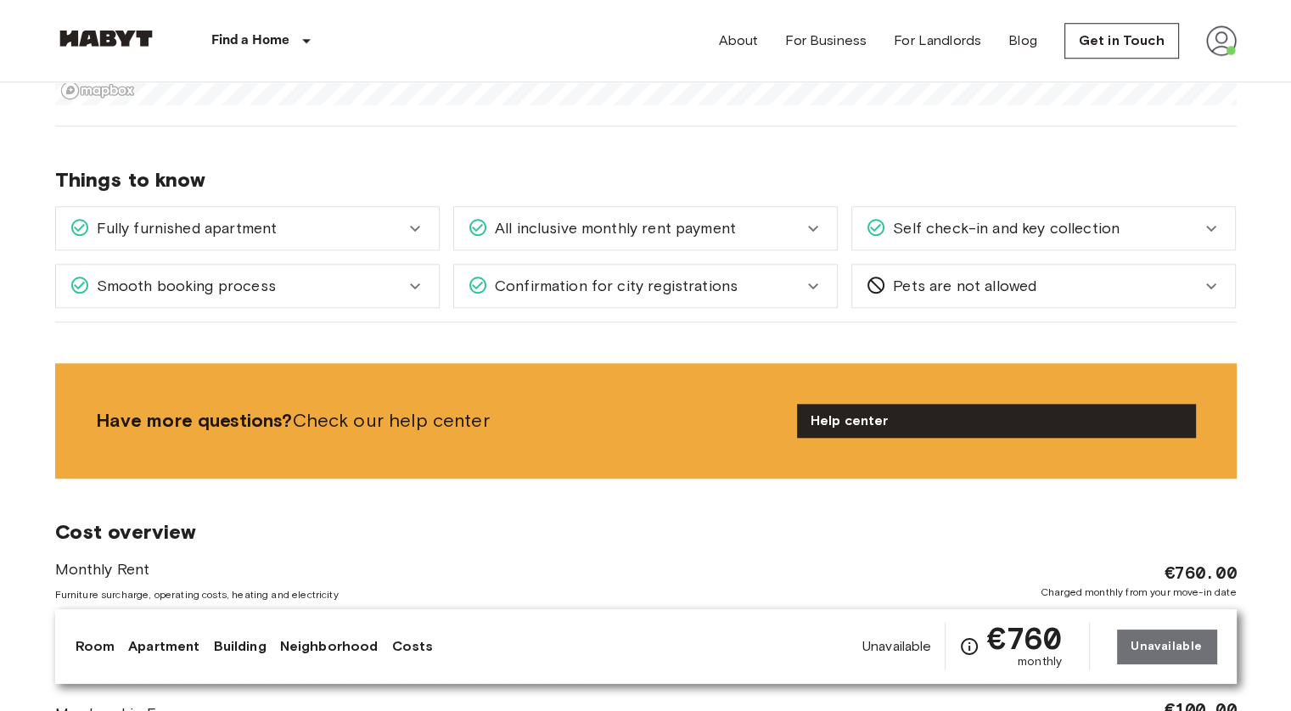
scroll to position [1697, 0]
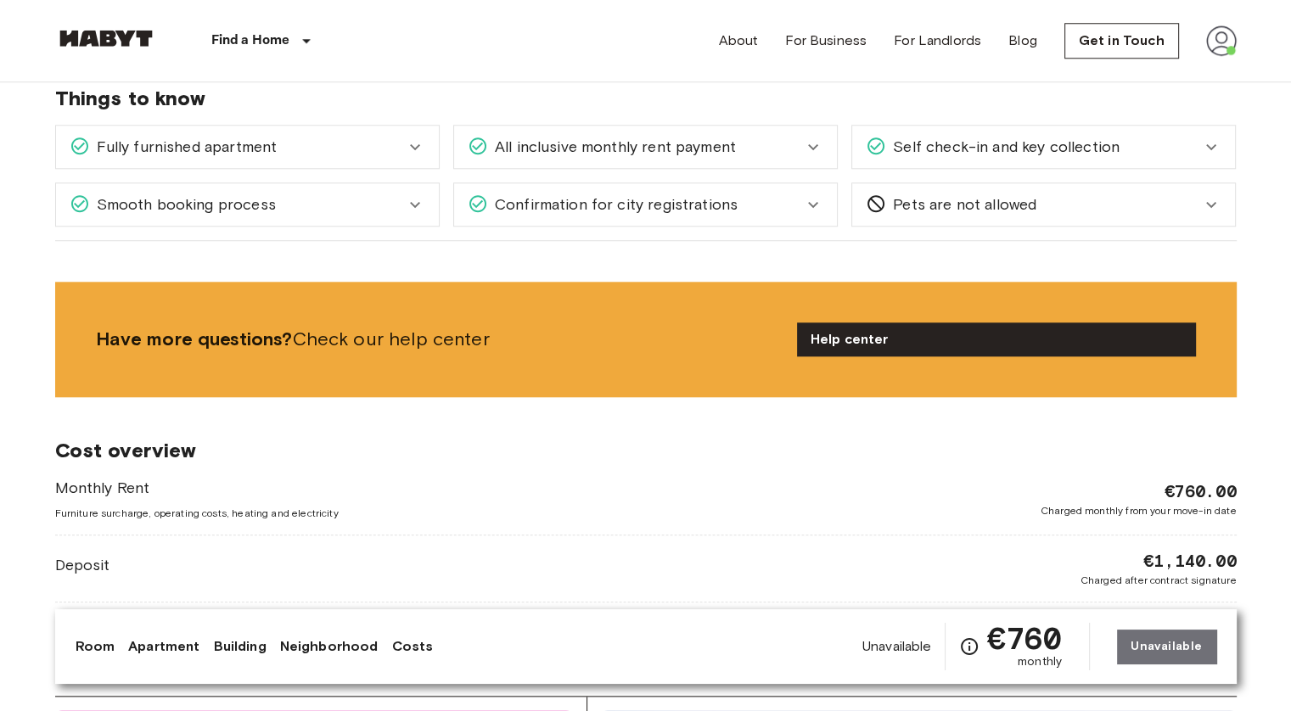
click at [370, 140] on div "Fully furnished apartment" at bounding box center [237, 147] width 335 height 22
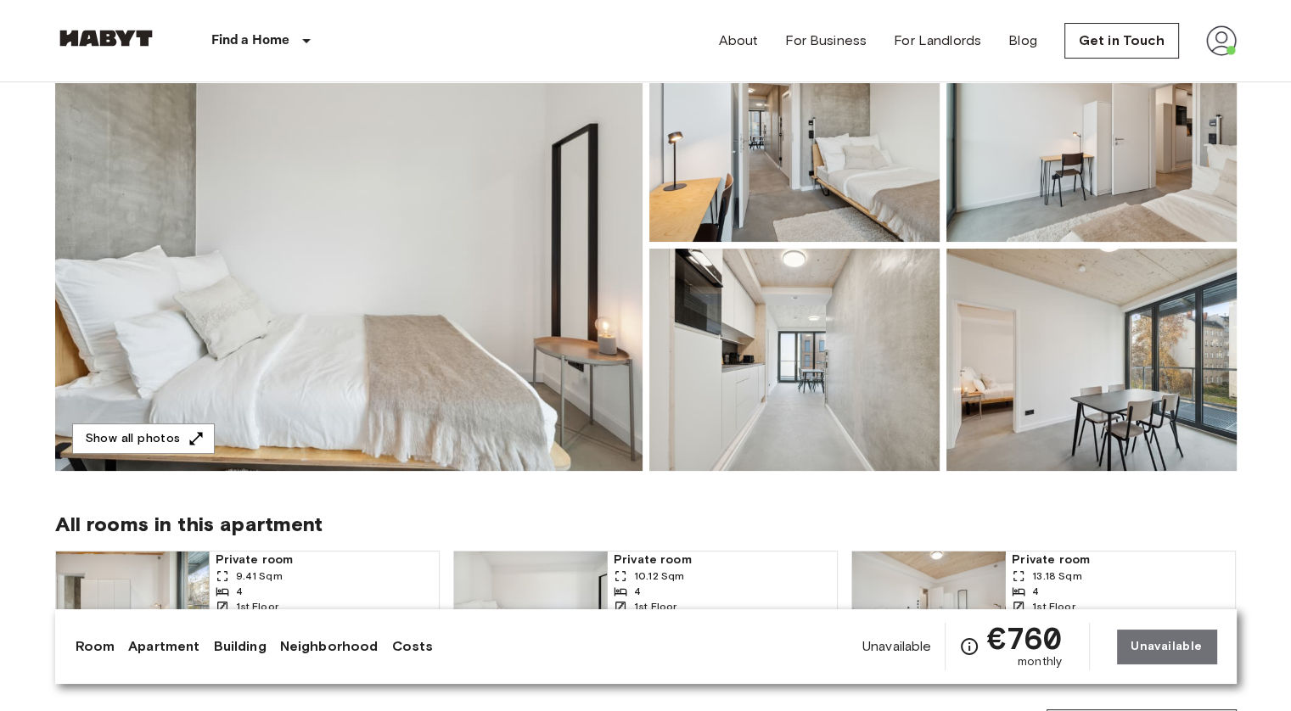
scroll to position [339, 0]
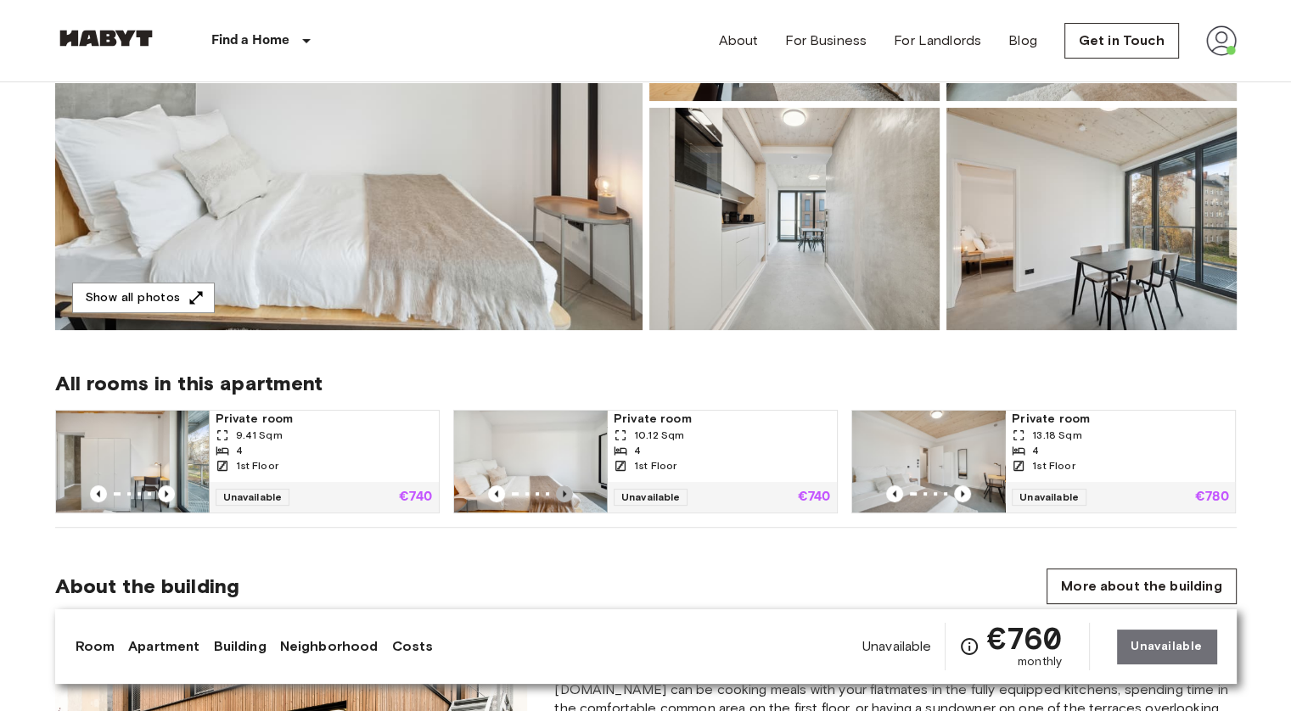
click at [556, 491] on icon "Previous image" at bounding box center [564, 493] width 17 height 17
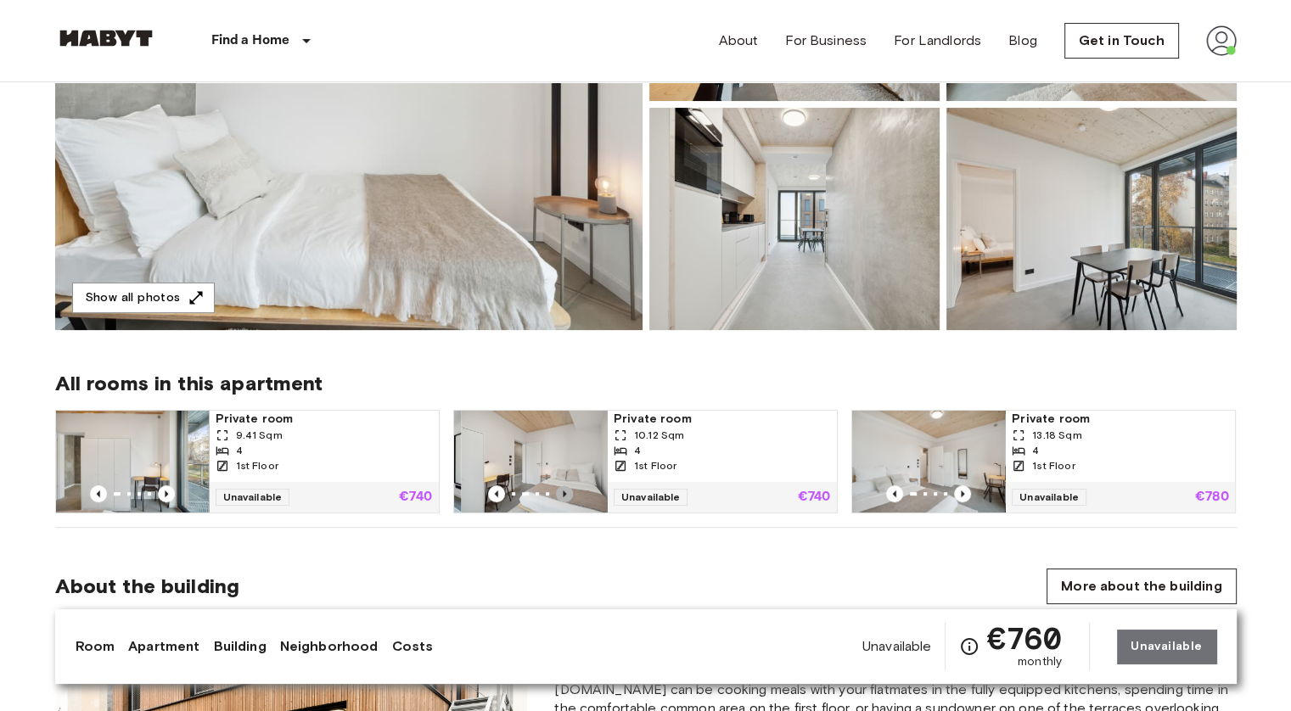
click at [563, 488] on icon "Previous image" at bounding box center [564, 493] width 17 height 17
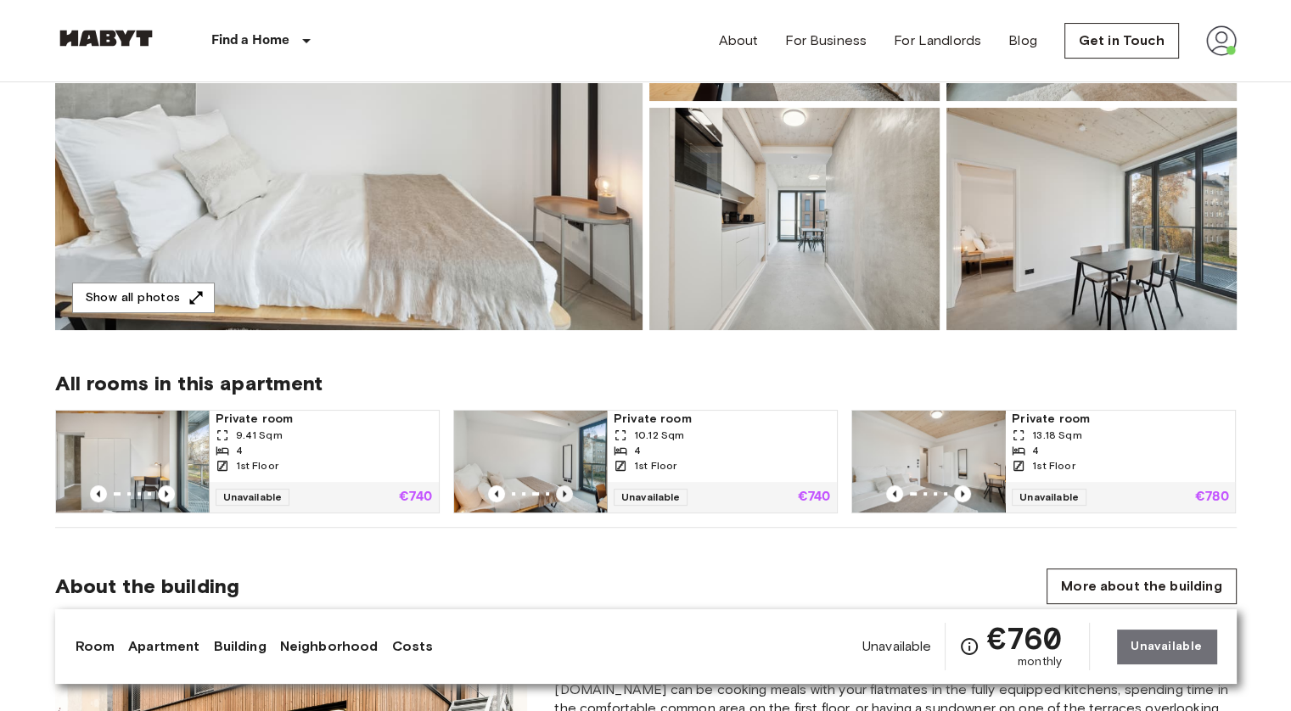
click at [564, 488] on icon "Previous image" at bounding box center [564, 493] width 17 height 17
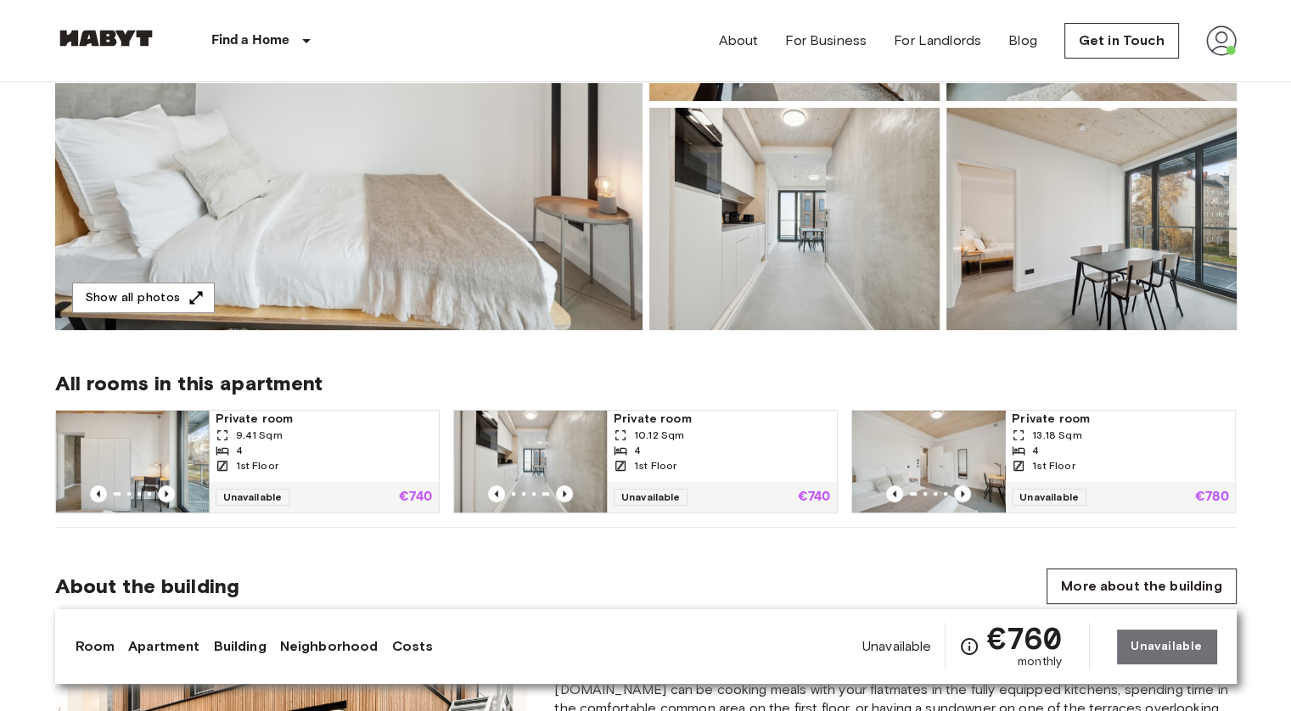
click at [490, 481] on img at bounding box center [530, 462] width 153 height 102
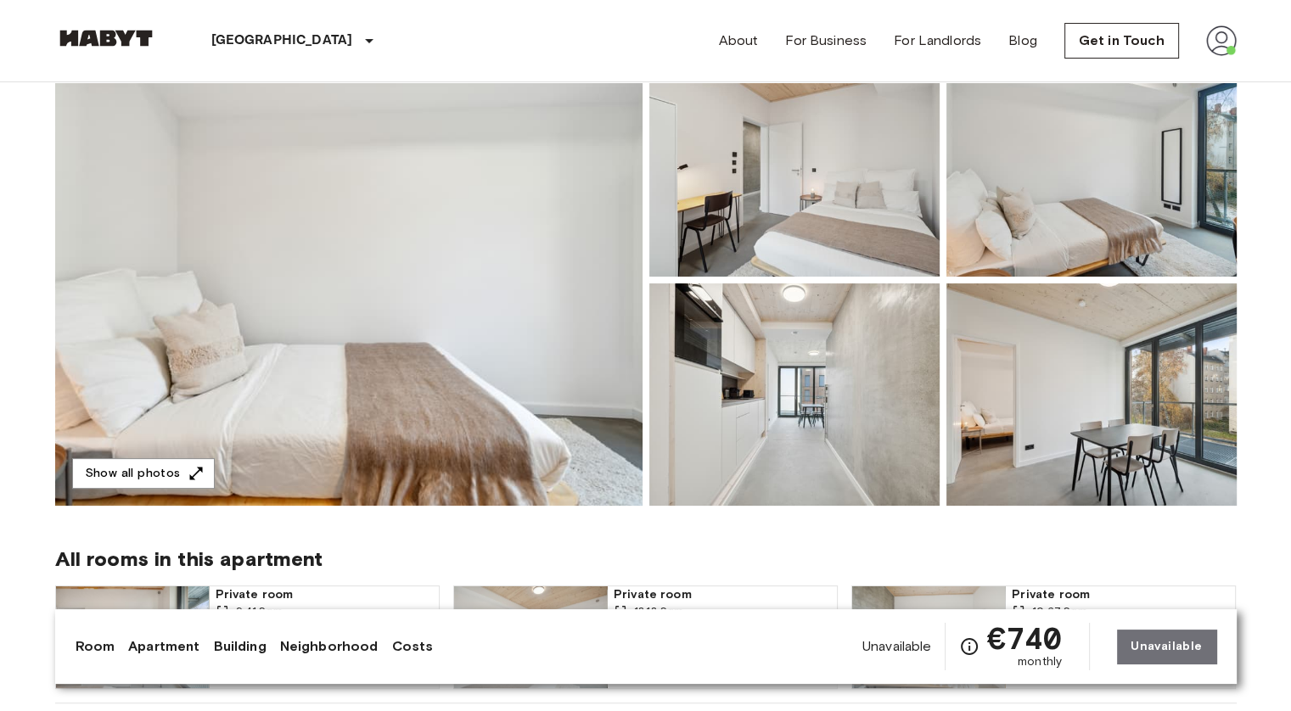
scroll to position [339, 0]
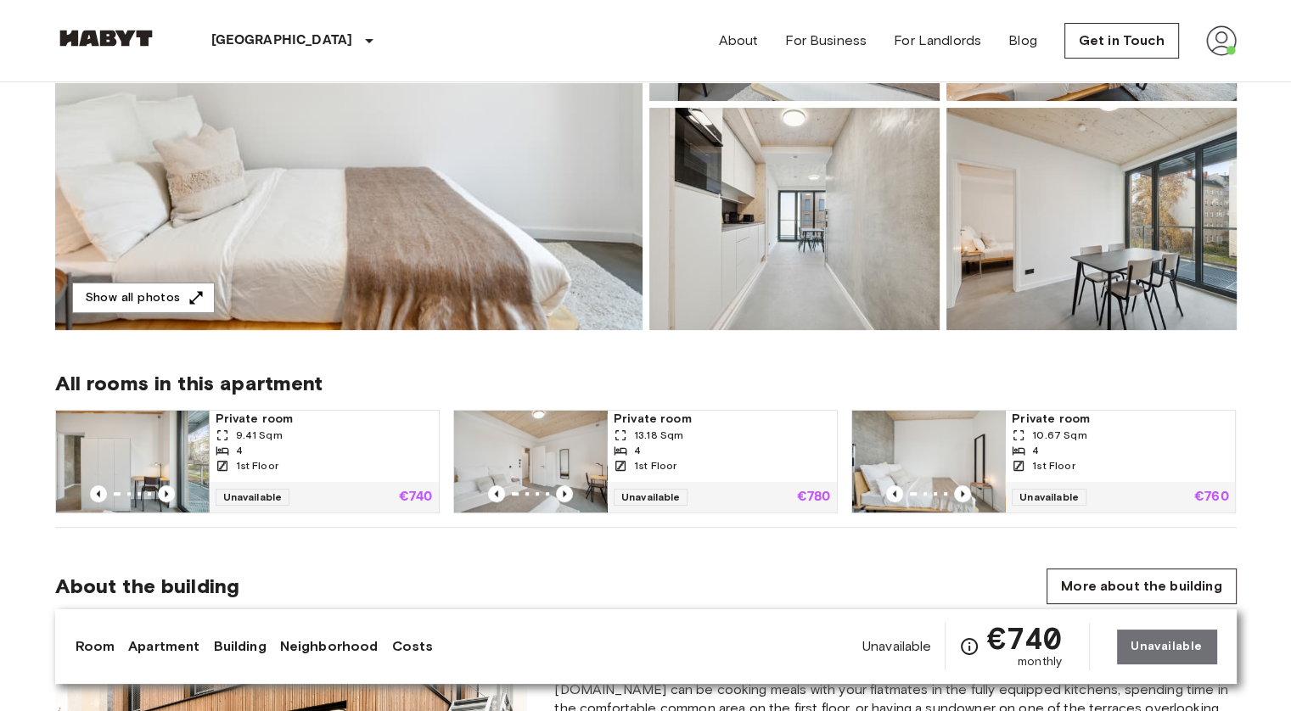
click at [932, 459] on img at bounding box center [928, 462] width 153 height 102
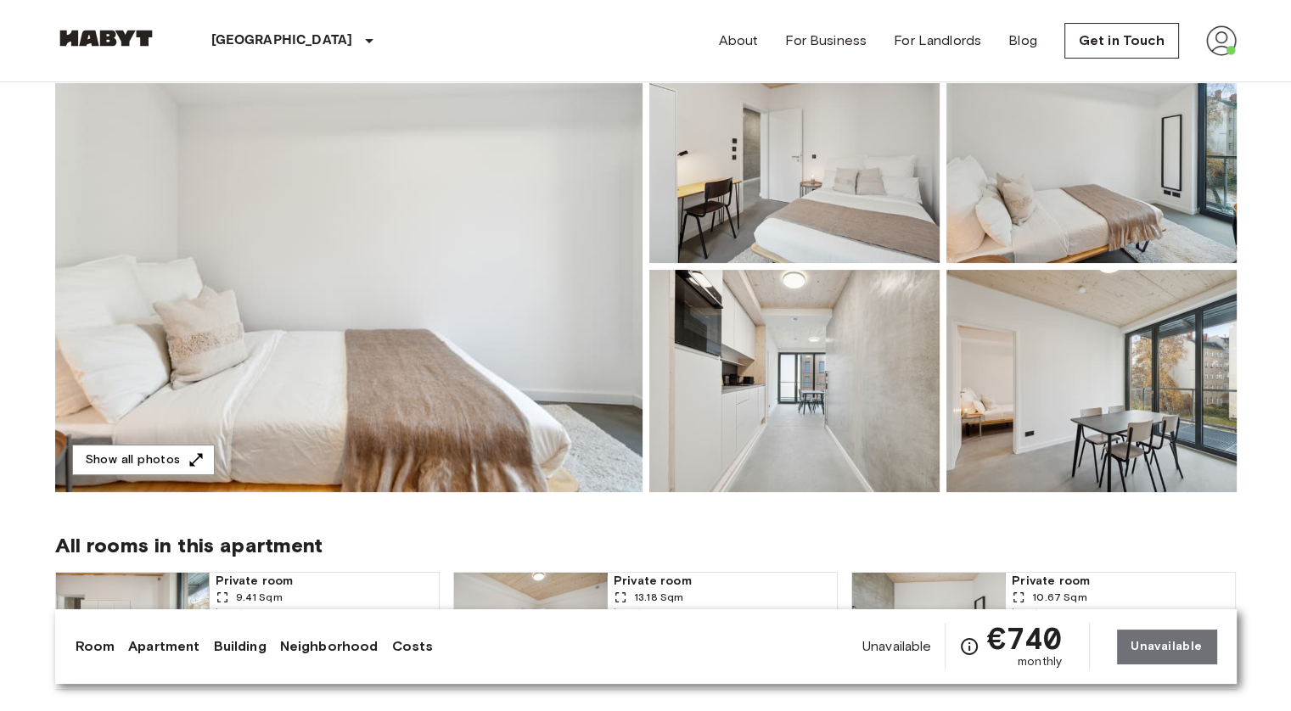
scroll to position [170, 0]
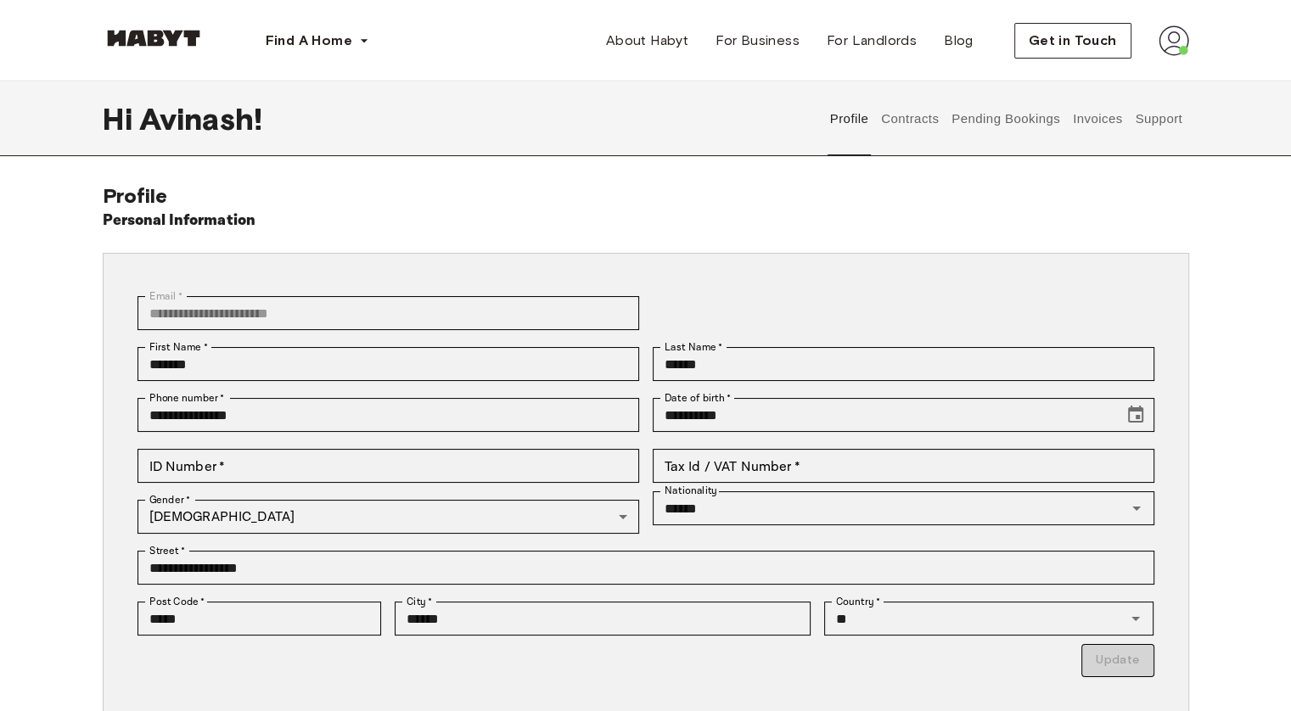
click at [916, 122] on button "Contracts" at bounding box center [910, 118] width 62 height 75
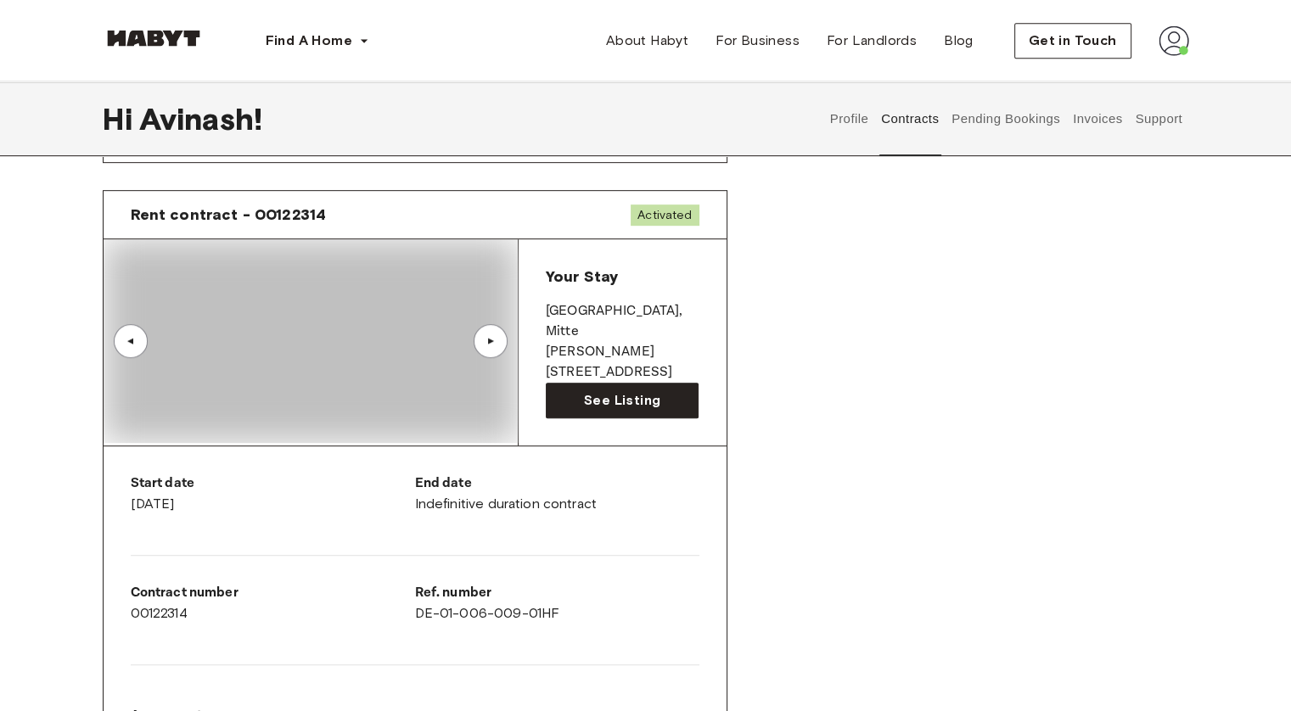
scroll to position [848, 0]
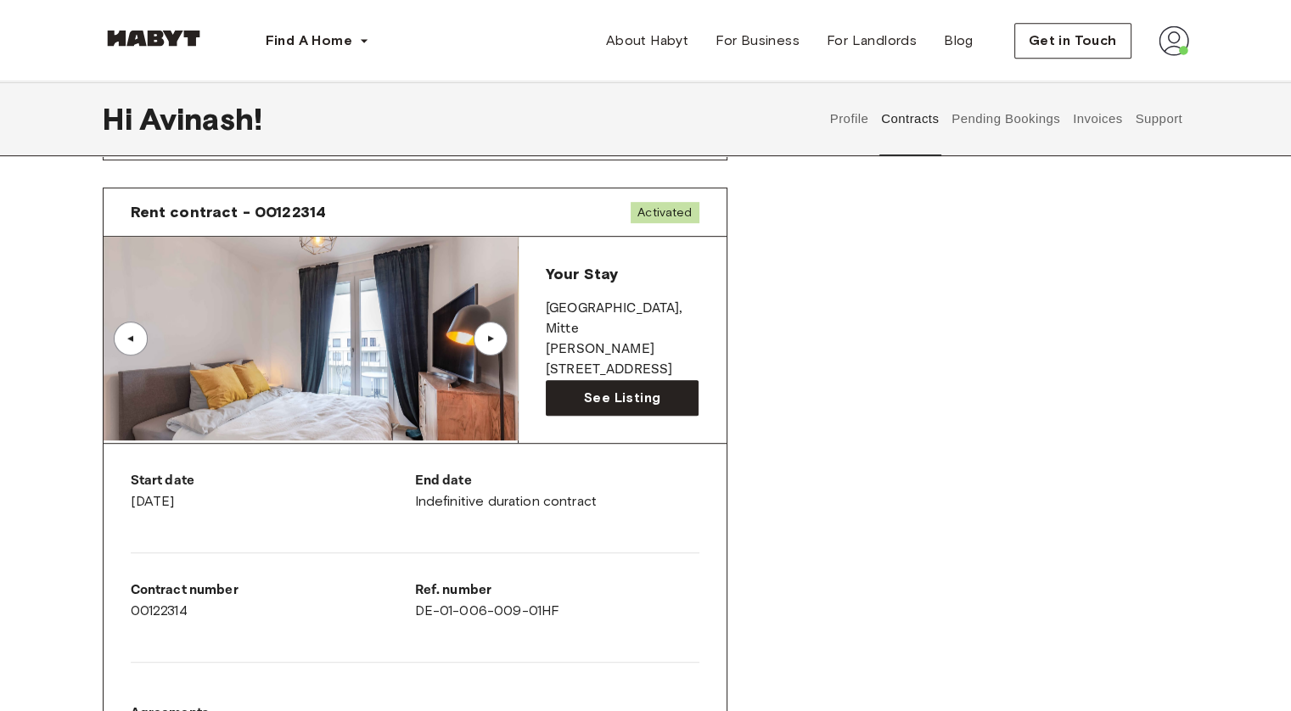
click at [469, 335] on img at bounding box center [311, 339] width 414 height 204
click at [477, 340] on div "▲" at bounding box center [490, 339] width 34 height 34
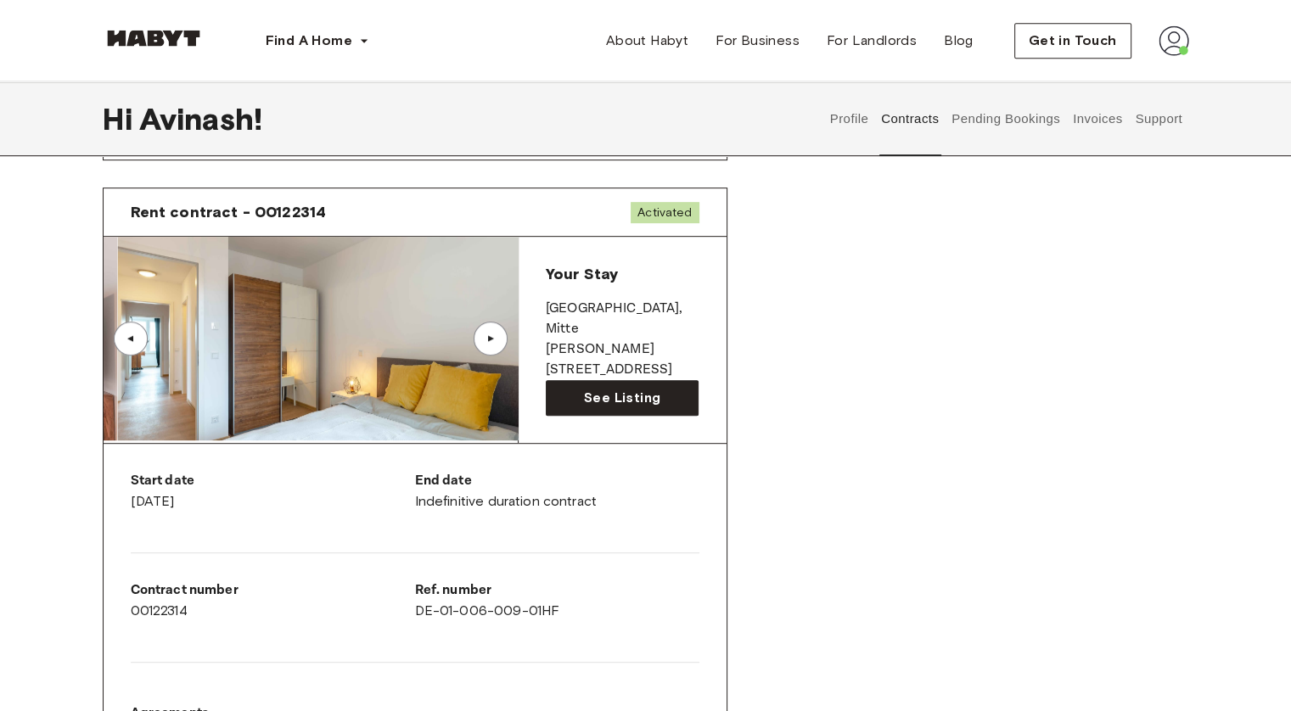
click at [477, 340] on div "▲" at bounding box center [490, 339] width 34 height 34
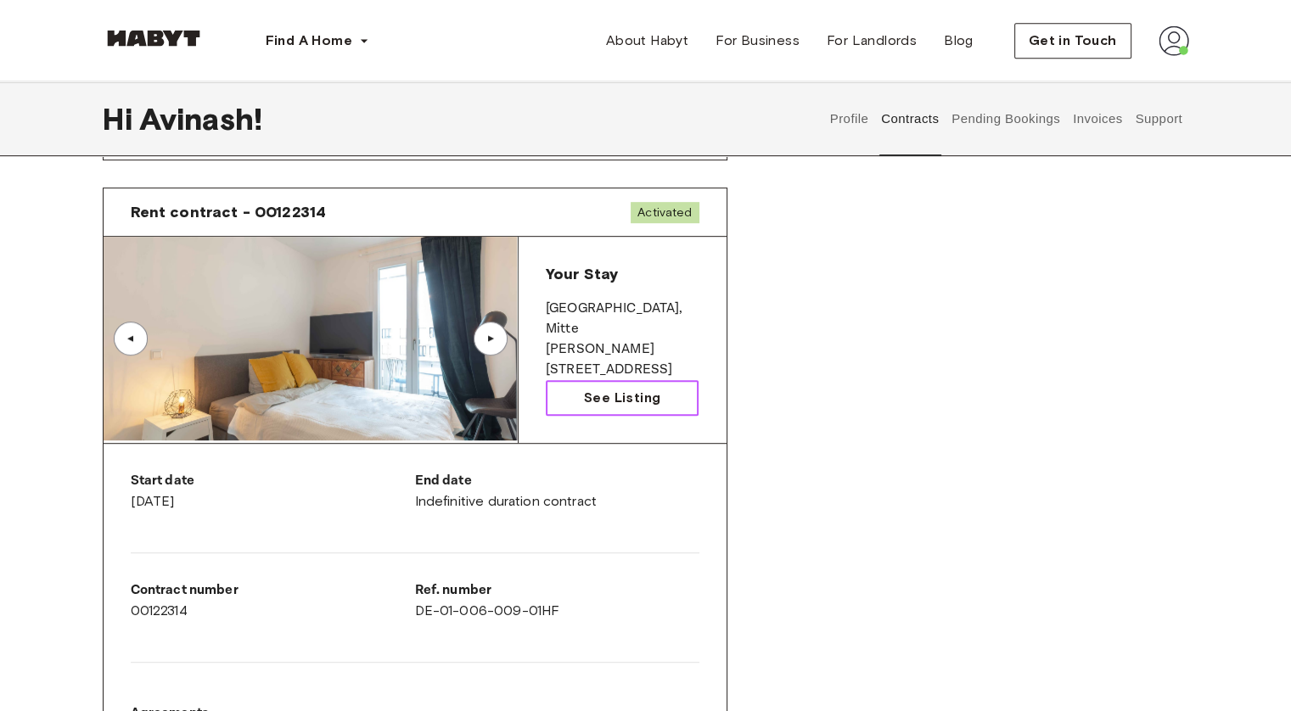
click at [596, 392] on span "See Listing" at bounding box center [622, 398] width 76 height 20
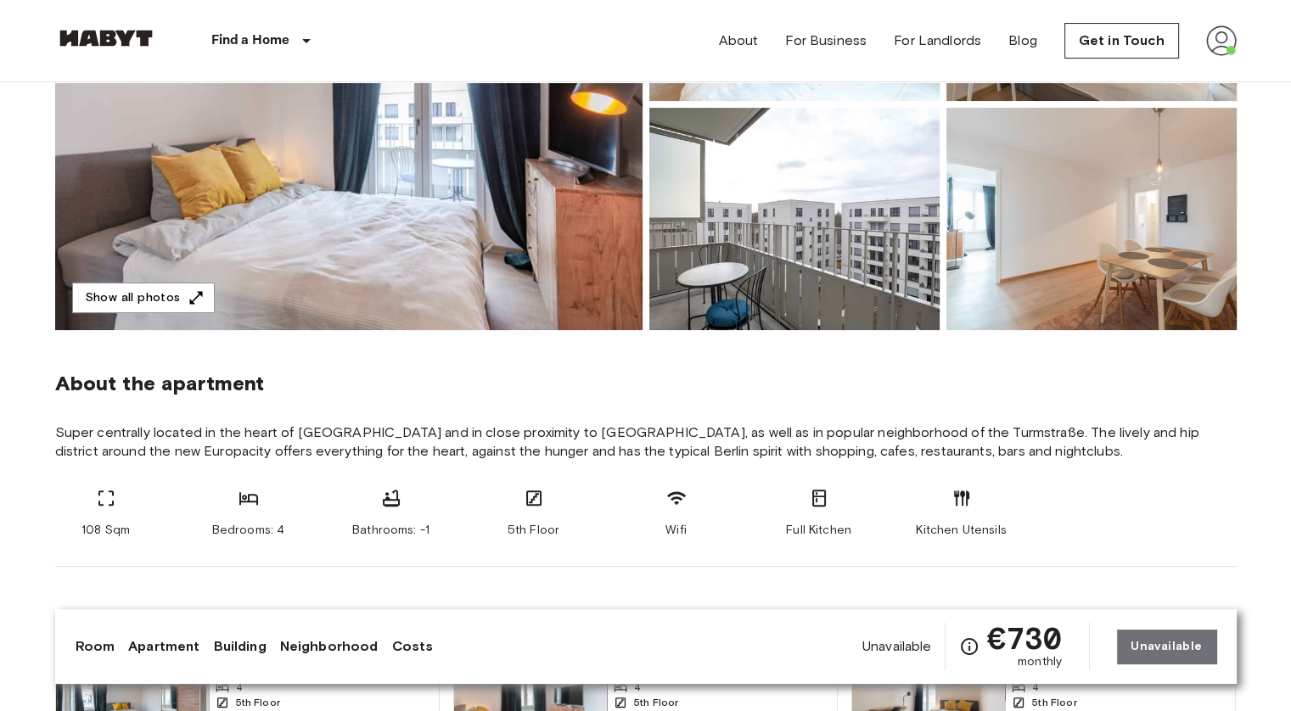
scroll to position [170, 0]
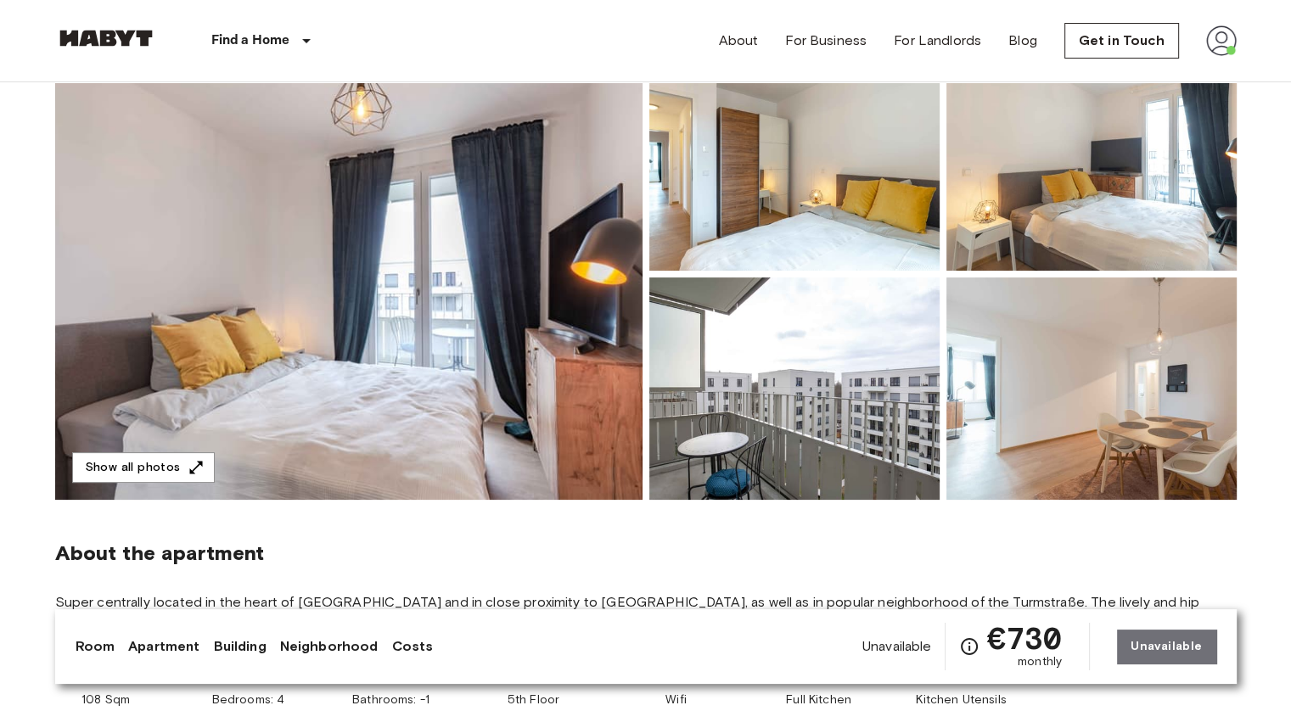
click at [357, 211] on img at bounding box center [348, 273] width 587 height 451
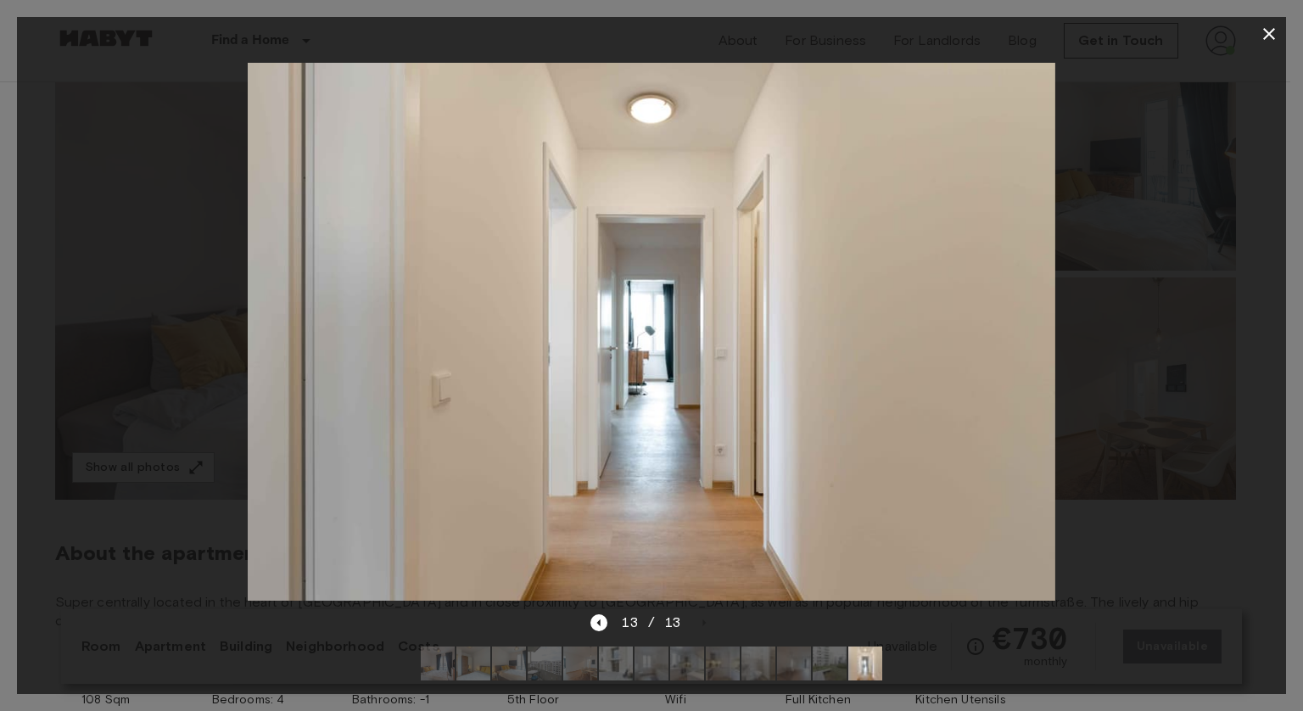
click at [45, 188] on div at bounding box center [651, 332] width 1269 height 562
click at [1273, 26] on icon "button" at bounding box center [1269, 34] width 20 height 20
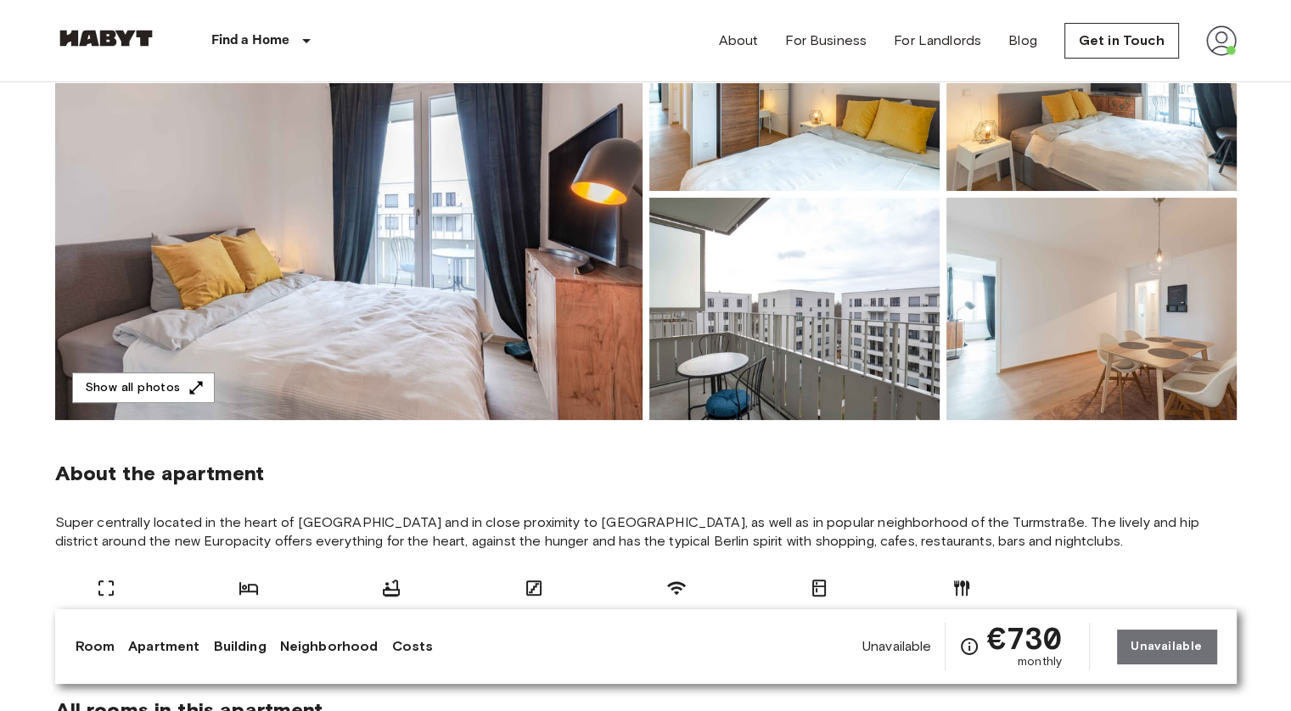
scroll to position [80, 0]
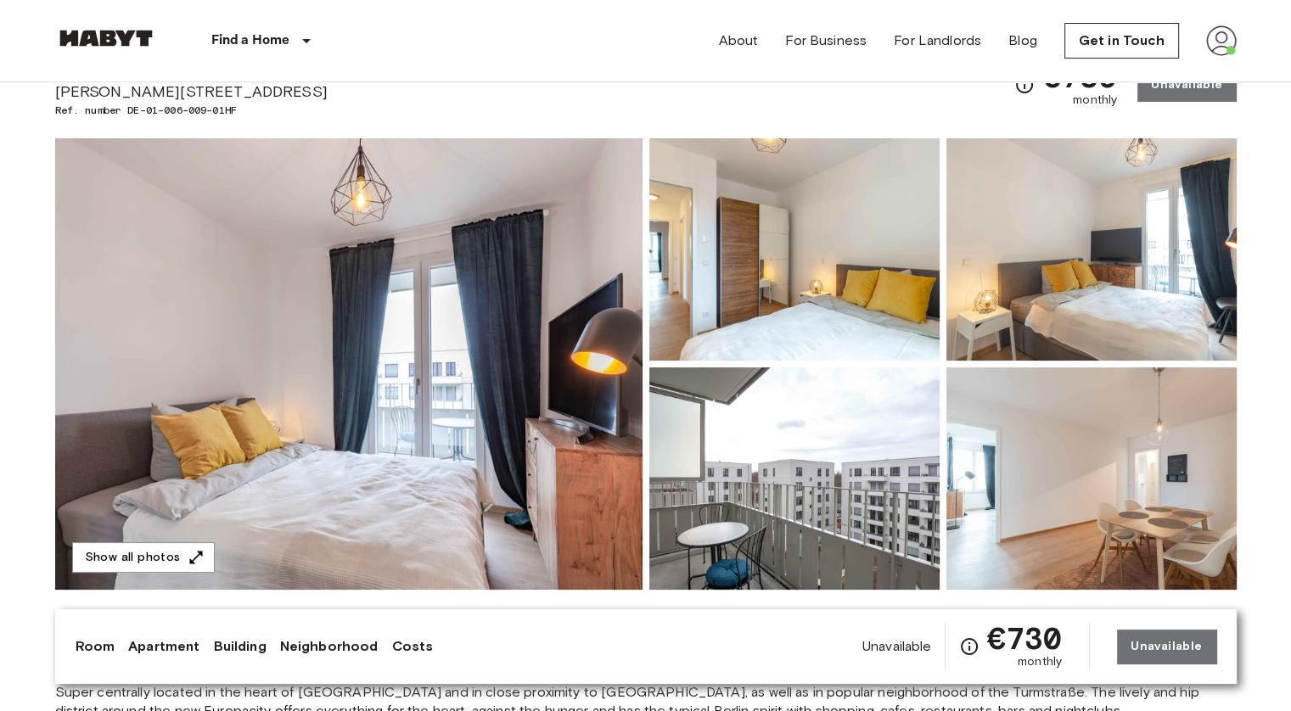
click at [496, 316] on img at bounding box center [348, 363] width 587 height 451
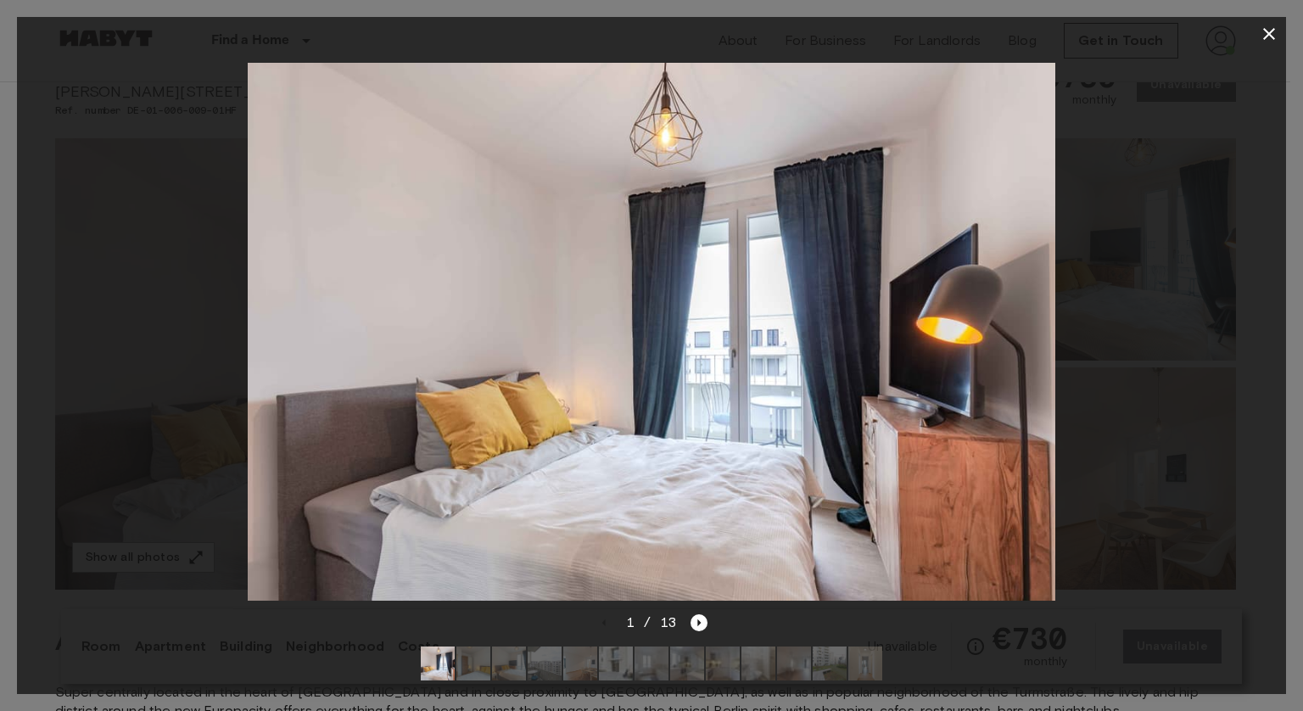
click at [113, 210] on div at bounding box center [651, 332] width 1269 height 562
click at [1270, 26] on icon "button" at bounding box center [1269, 34] width 20 height 20
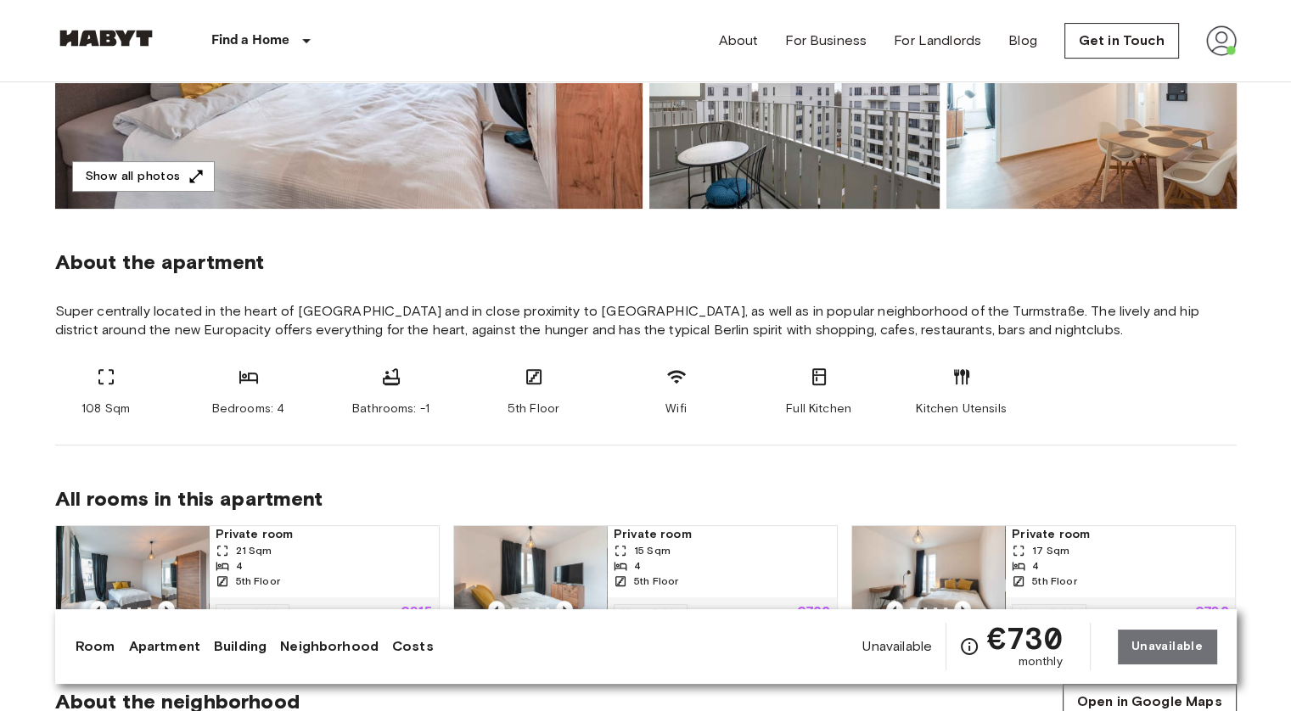
scroll to position [589, 0]
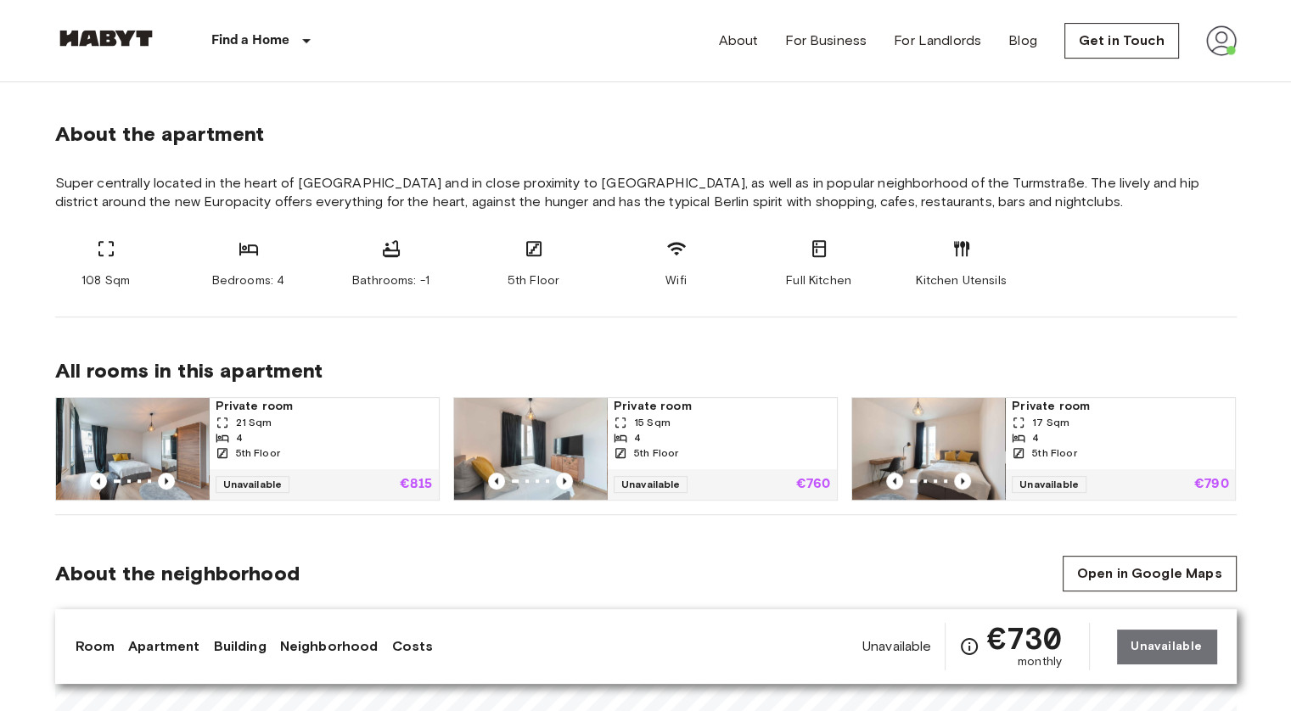
click at [949, 440] on img at bounding box center [928, 449] width 153 height 102
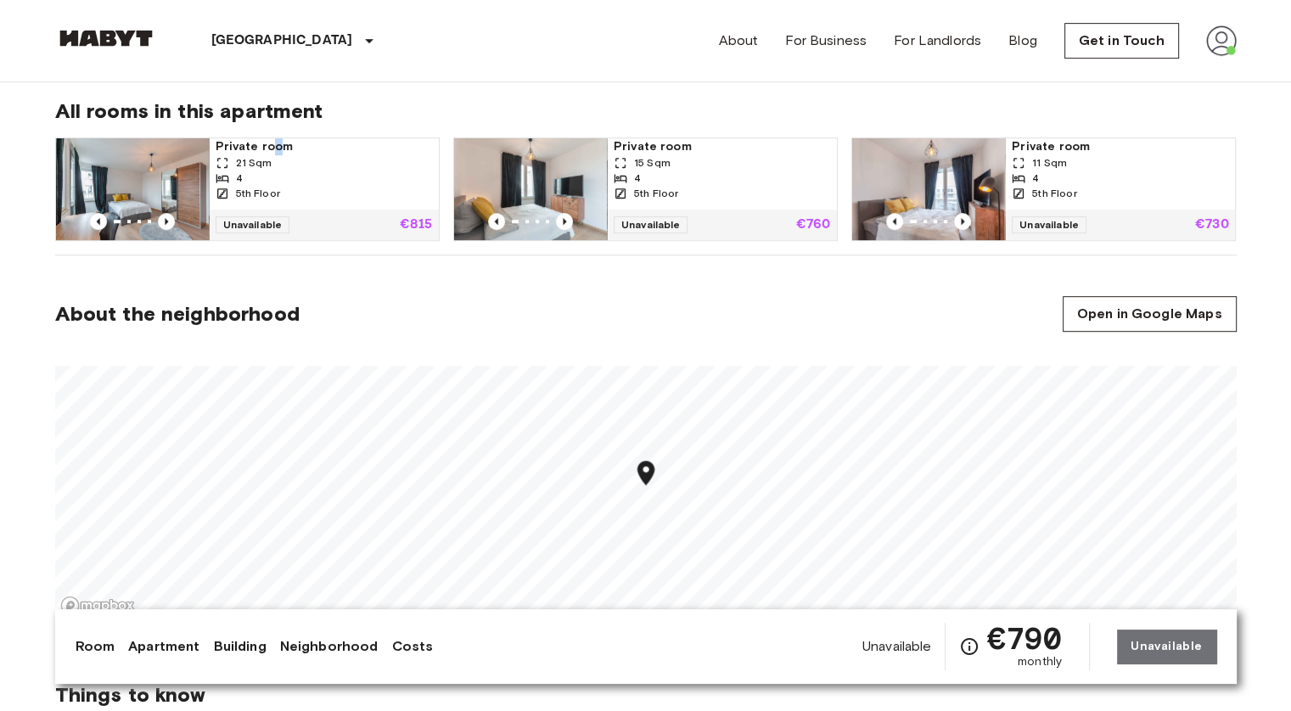
click at [274, 136] on div "Private room 21 Sqm 4 5th Floor Unavailable €815" at bounding box center [241, 182] width 398 height 117
click at [136, 187] on img at bounding box center [132, 189] width 153 height 102
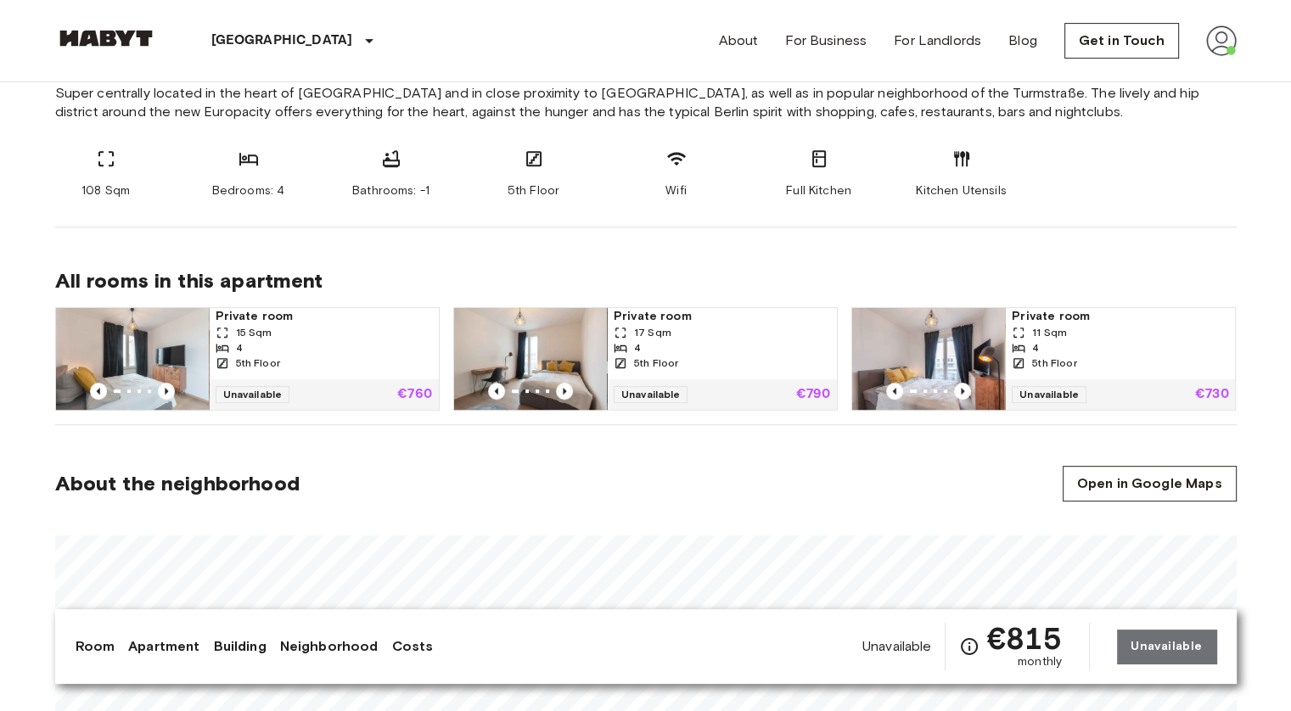
scroll to position [848, 0]
